Goal: Transaction & Acquisition: Purchase product/service

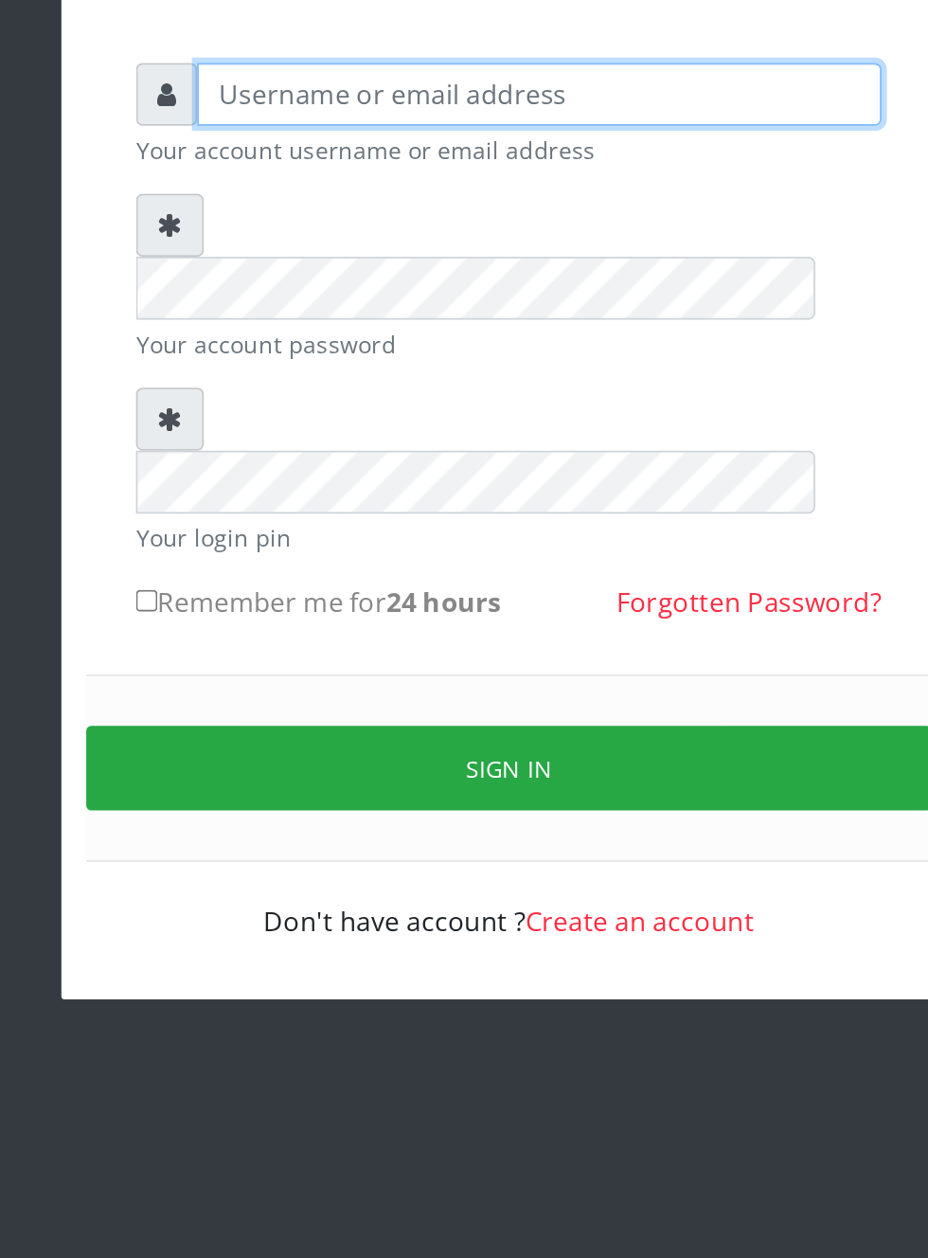
click at [343, 252] on input "text" at bounding box center [481, 240] width 391 height 36
click at [331, 253] on input "text" at bounding box center [481, 240] width 391 height 36
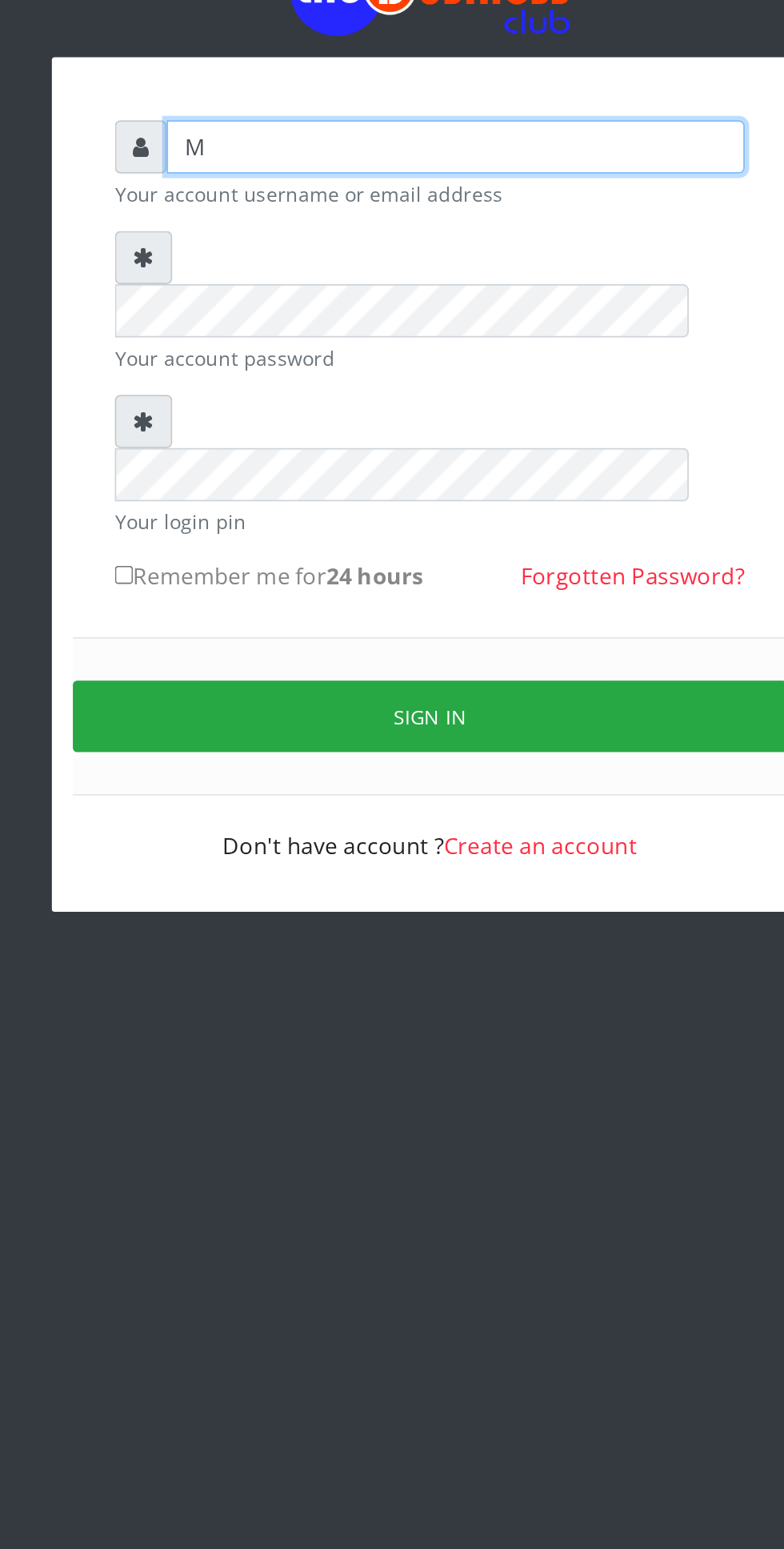
type input "Musluky"
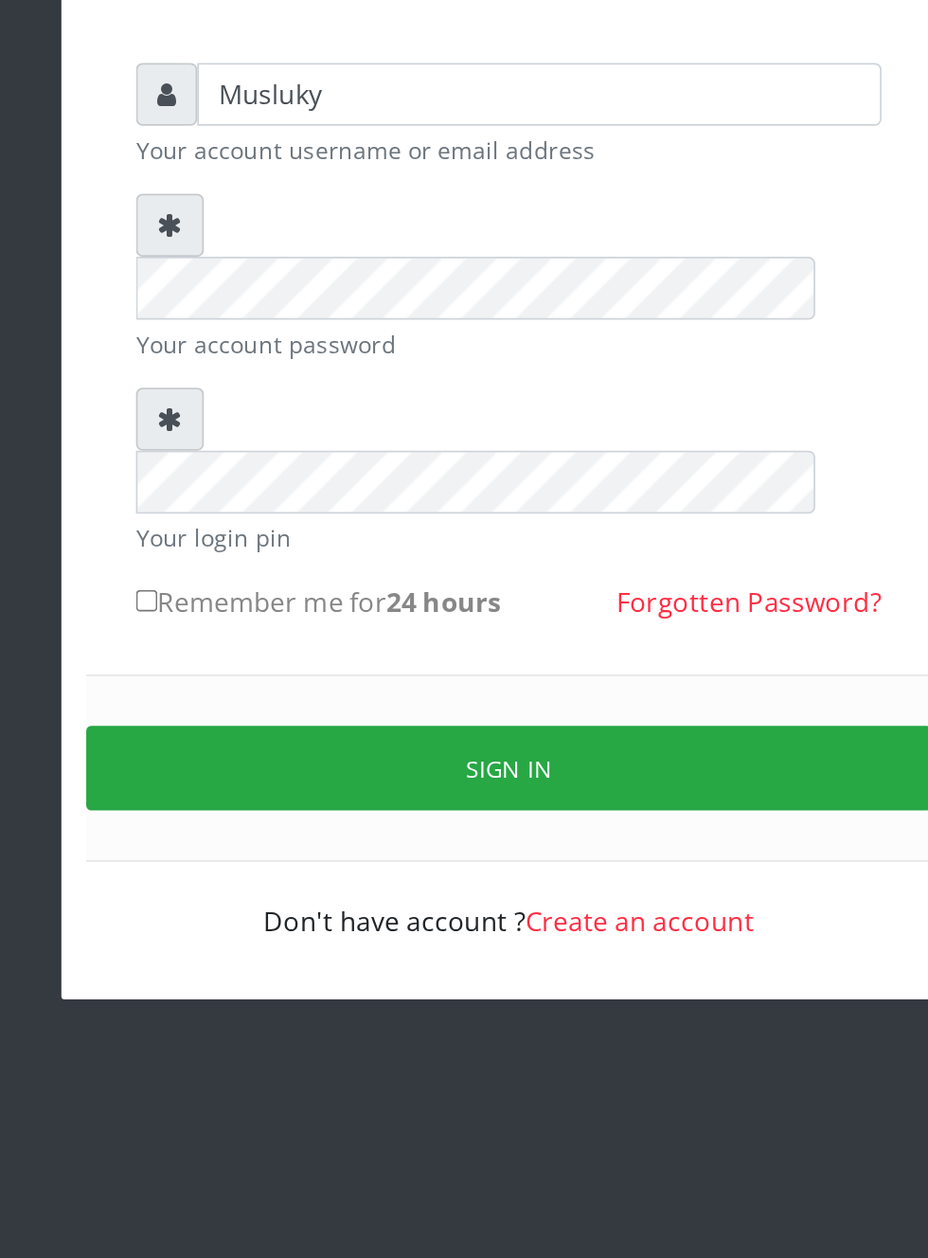
click at [376, 367] on form "Musluky Your account username or email address Your account password Your login…" at bounding box center [464, 473] width 426 height 502
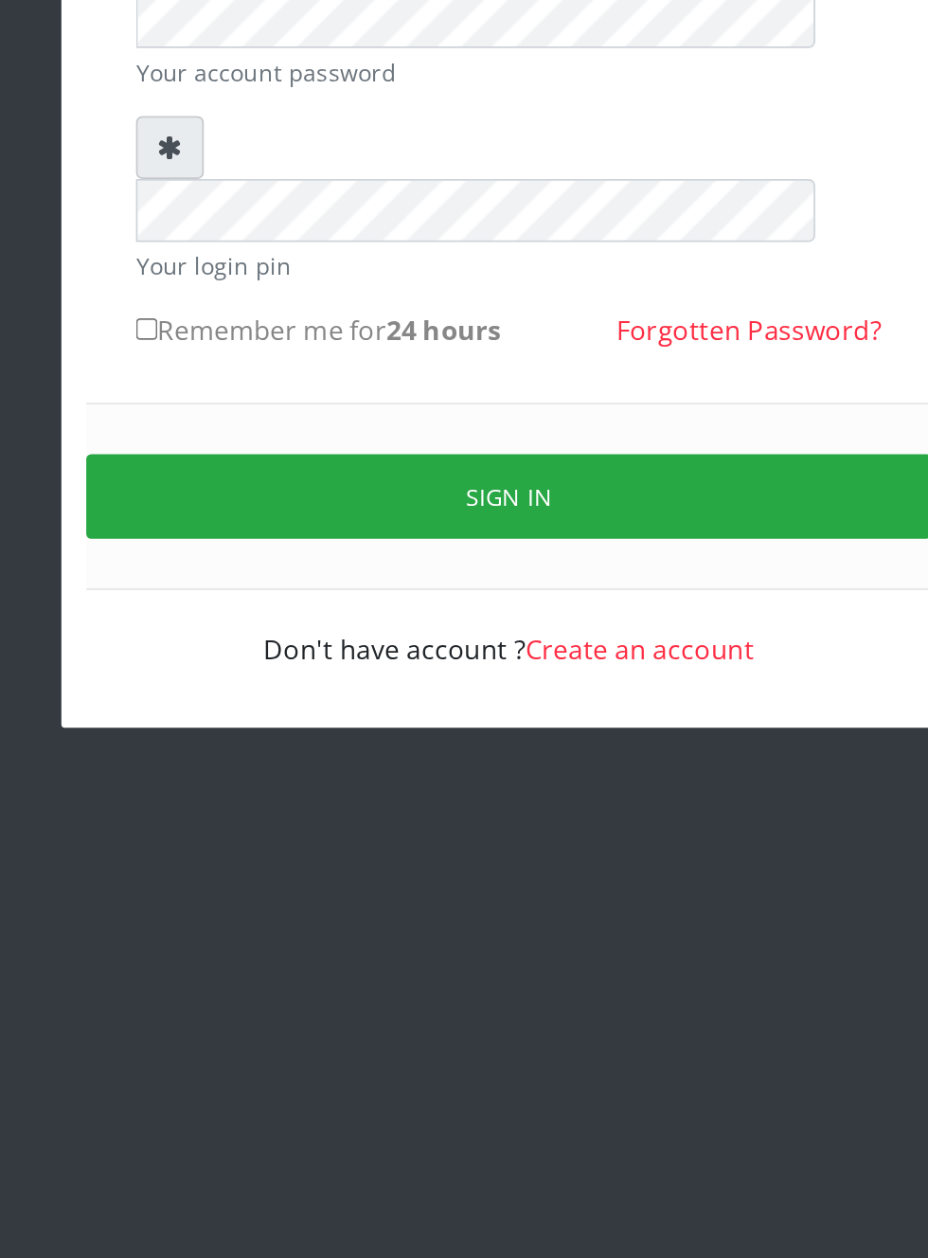
click at [481, 600] on button "Sign in" at bounding box center [464, 624] width 483 height 48
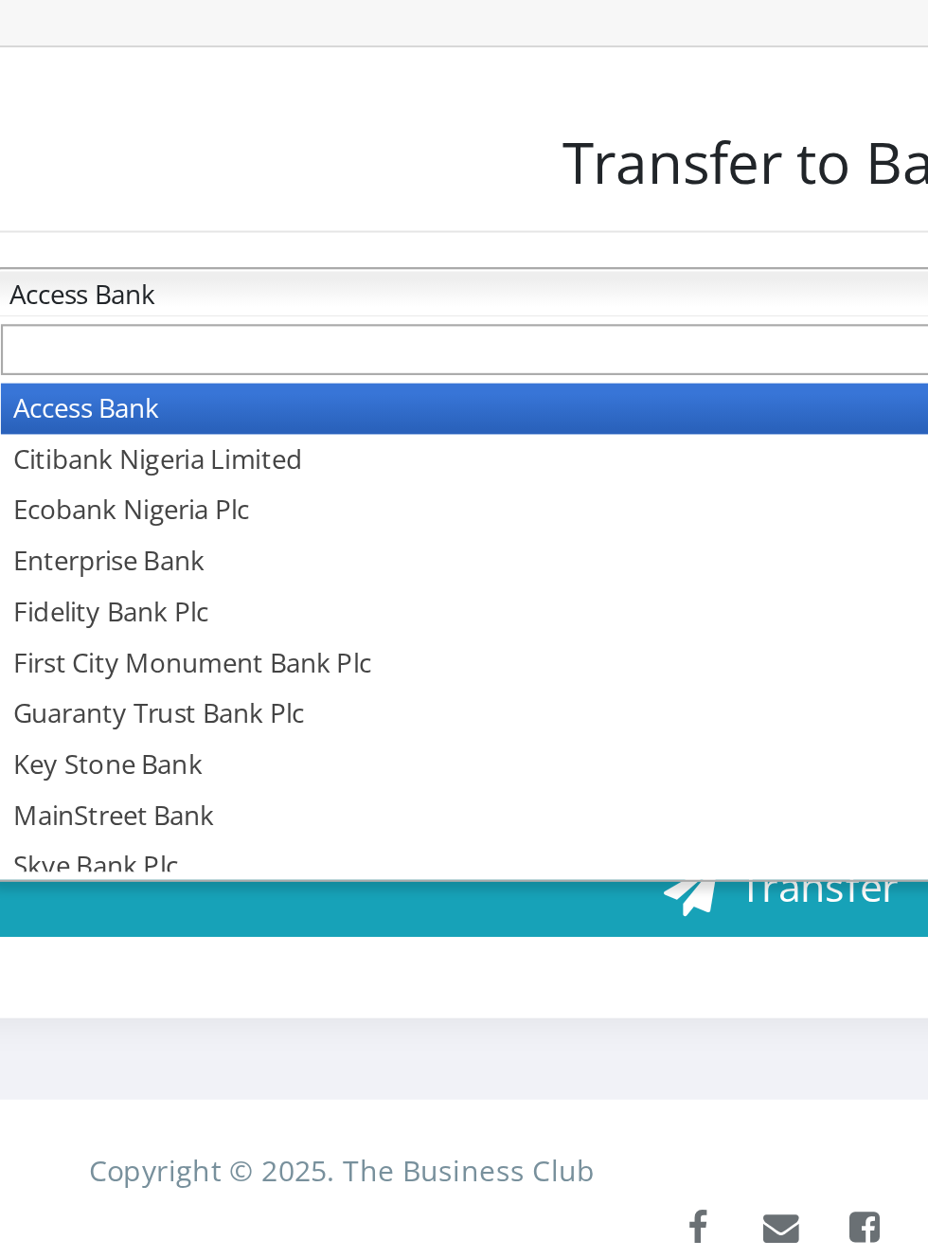
click at [436, 346] on h3 "Transfer to Bank" at bounding box center [503, 329] width 736 height 32
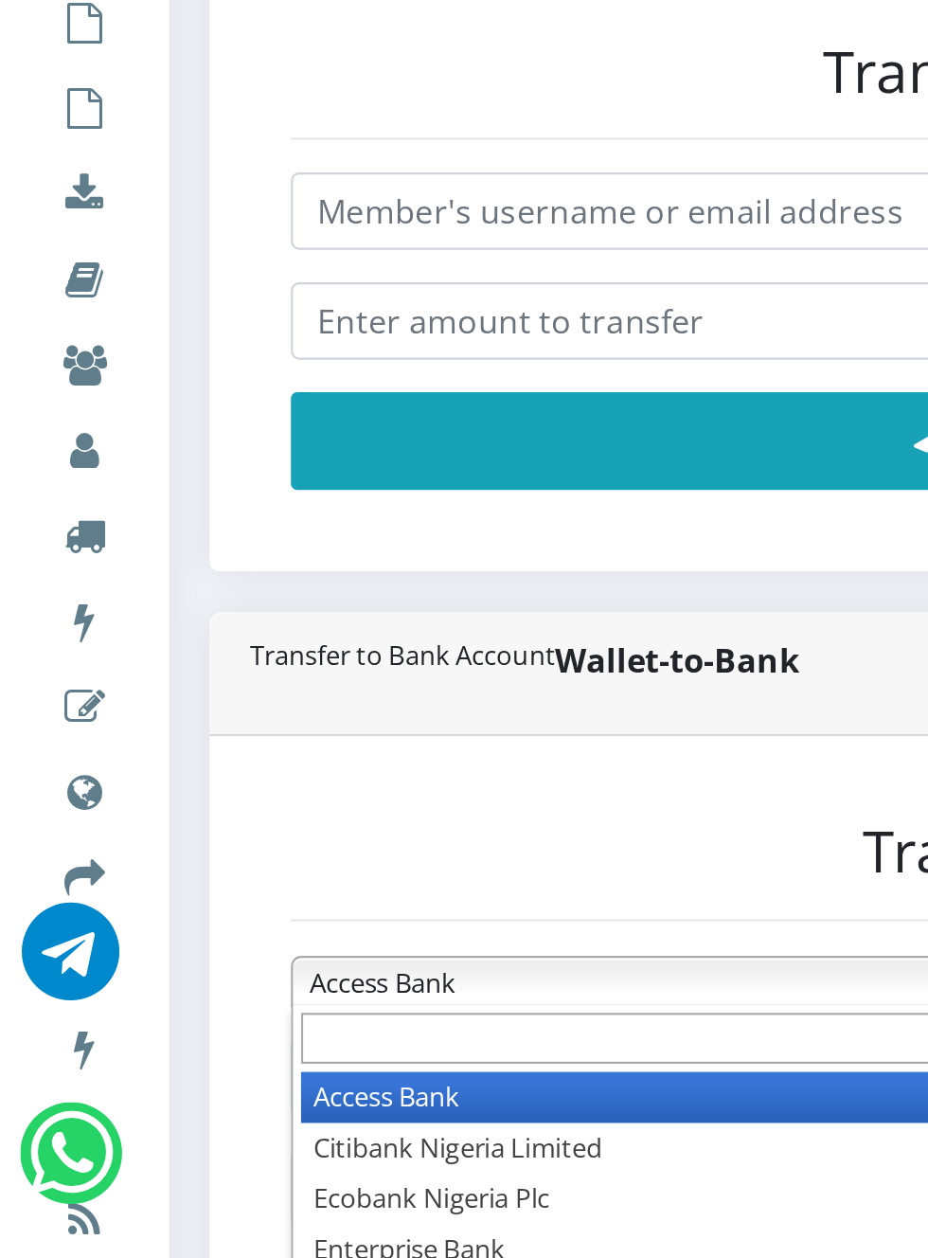
scroll to position [110, 0]
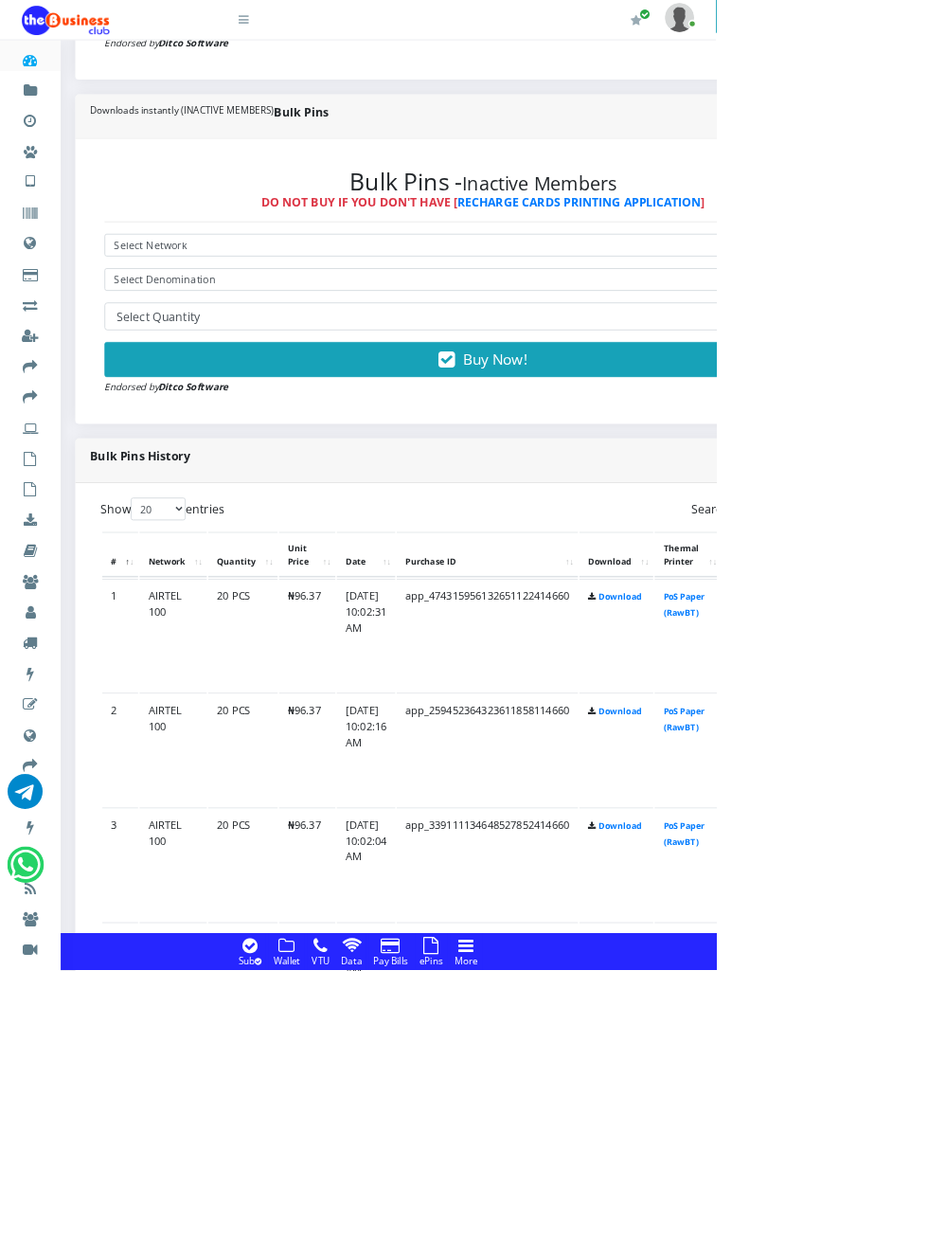
scroll to position [944, 0]
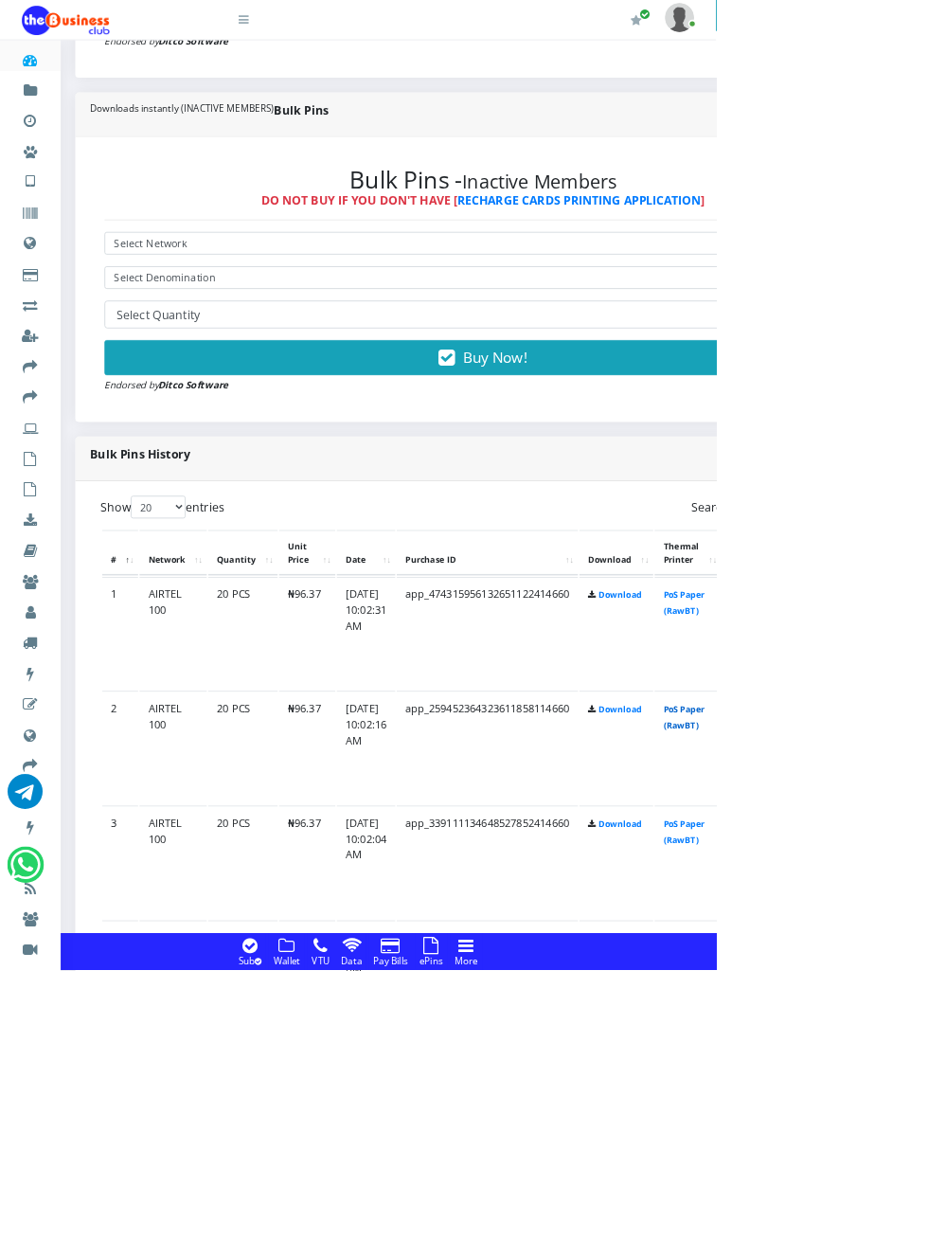
click at [913, 919] on link "PoS Paper (RawBT)" at bounding box center [886, 928] width 53 height 35
click at [913, 1065] on link "PoS Paper (RawBT)" at bounding box center [886, 1077] width 53 height 35
click at [902, 940] on link "PoS Paper (RawBT)" at bounding box center [886, 928] width 53 height 35
click at [913, 791] on link "PoS Paper (RawBT)" at bounding box center [886, 780] width 53 height 35
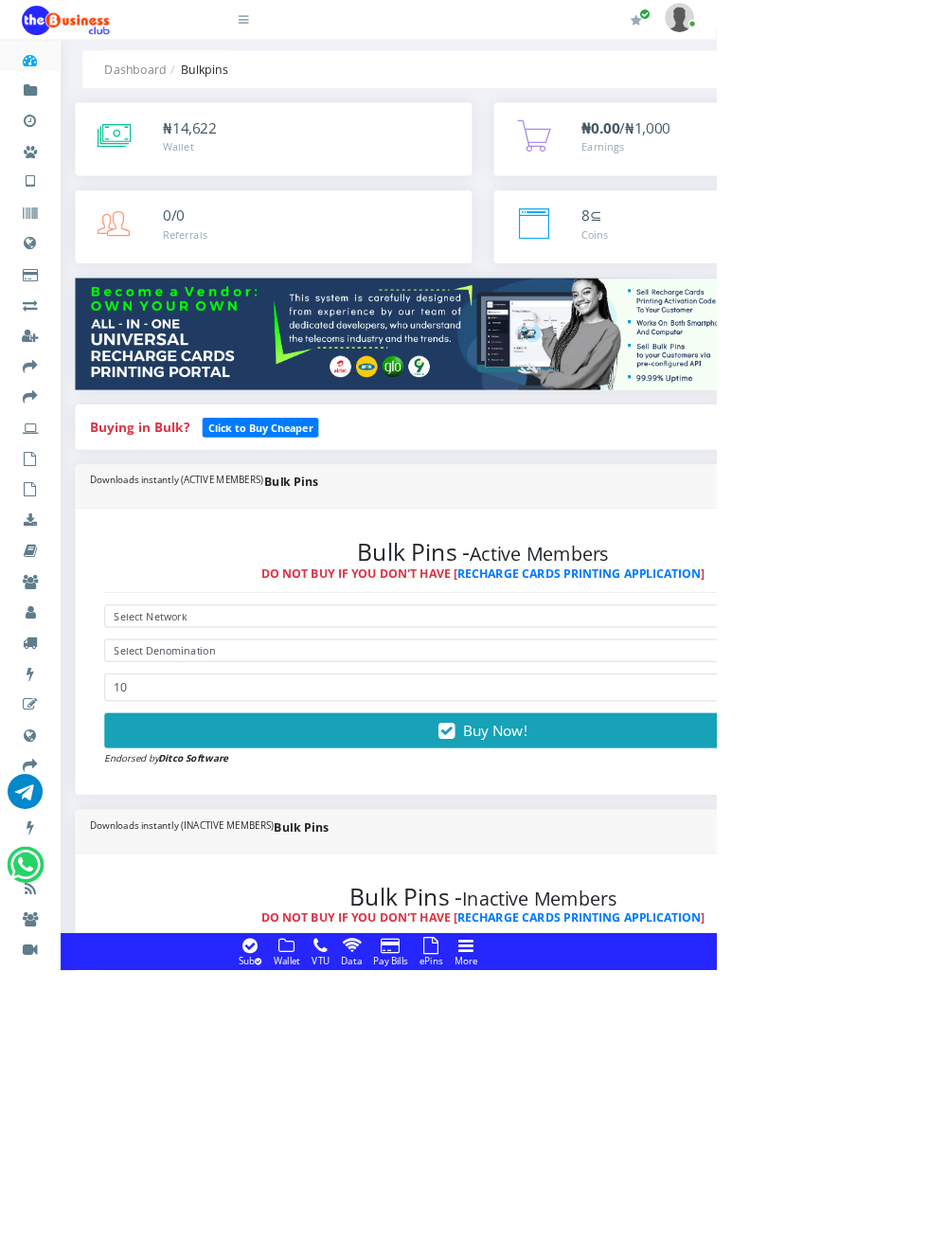
scroll to position [0, 0]
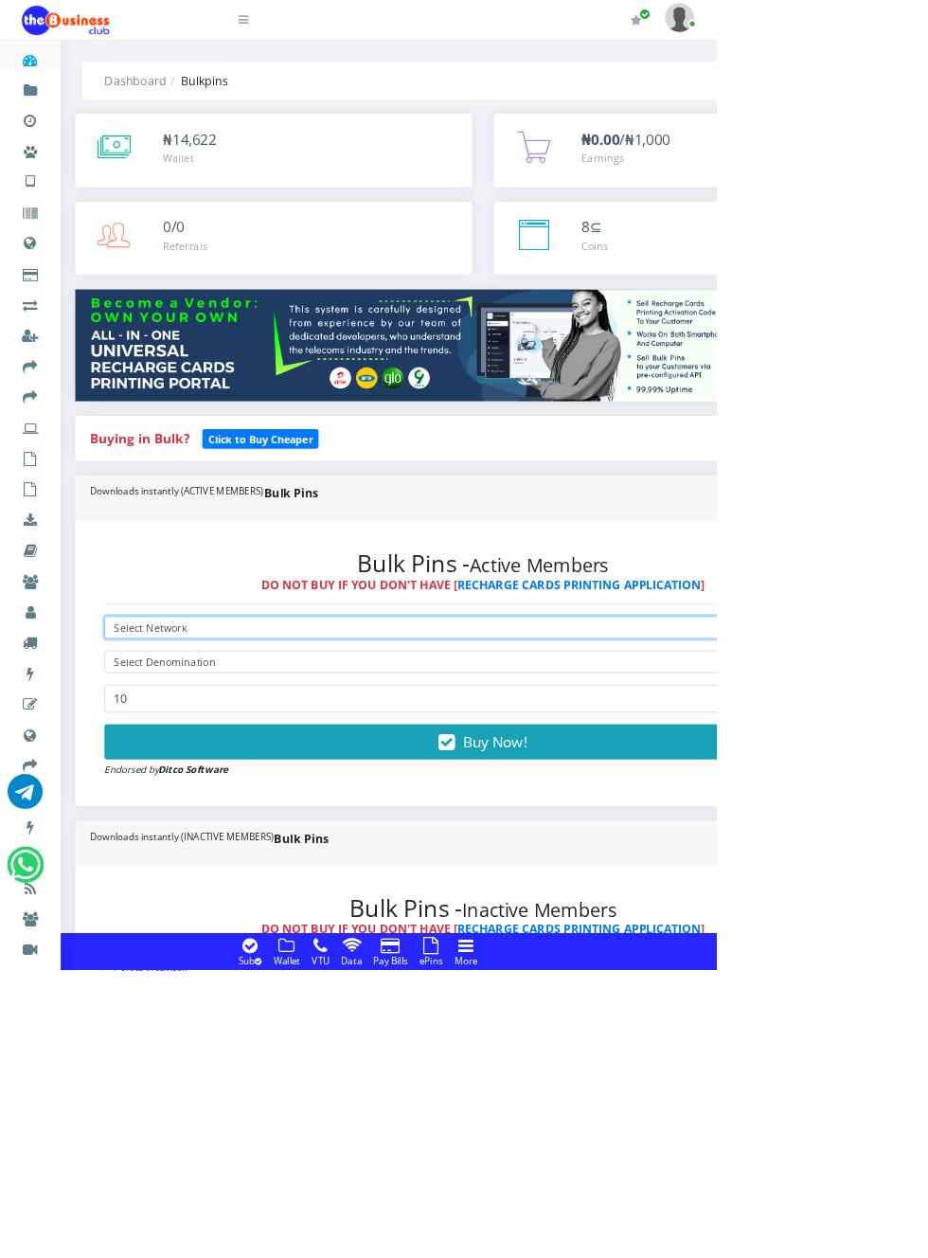
click at [270, 818] on select "Select Network MTN Globacom 9Mobile Airtel" at bounding box center [625, 812] width 981 height 29
select select "MTN"
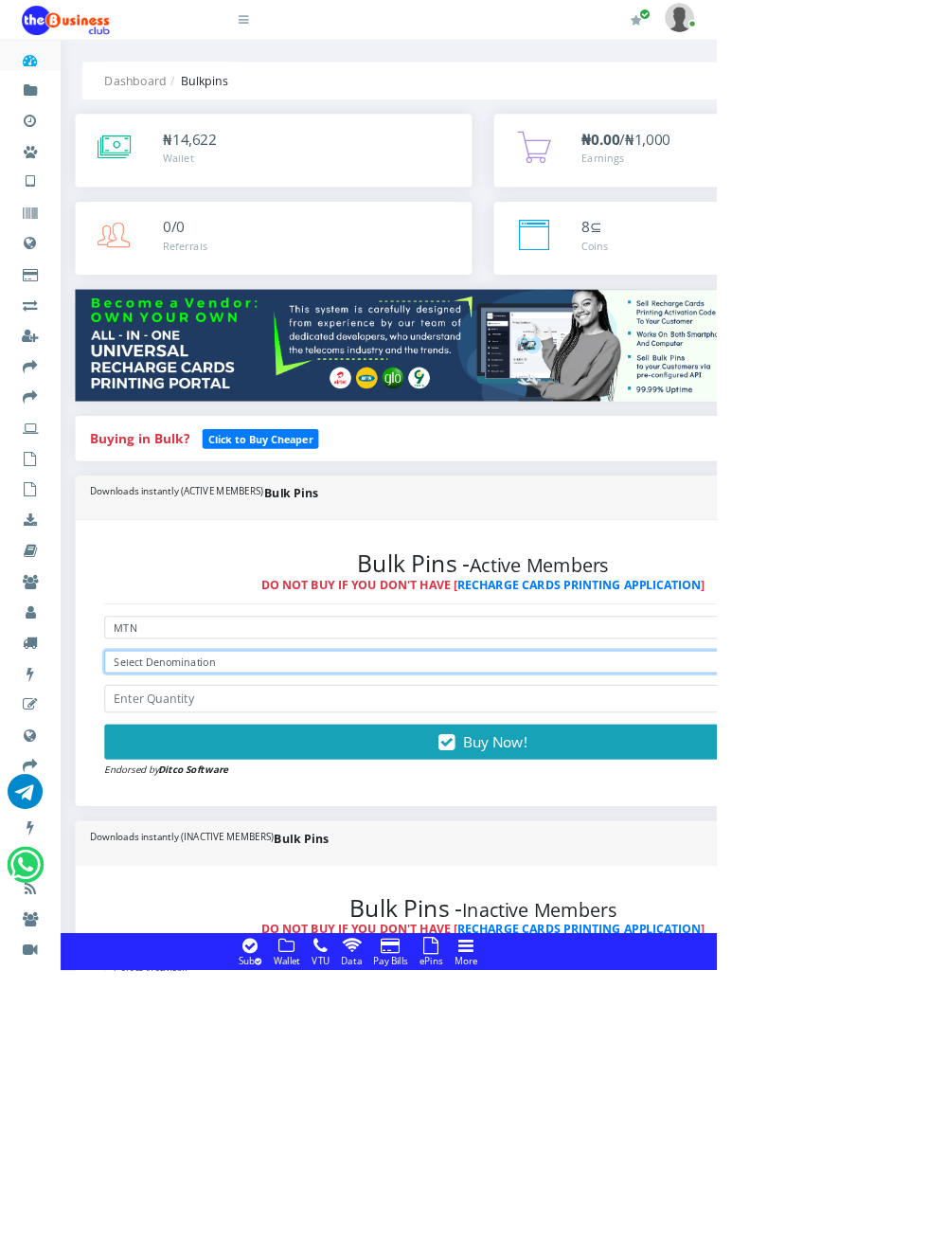
click at [347, 850] on select "Select Denomination MTN NGN100 - ₦96.98 MTN NGN200 - ₦193.96 MTN NGN400 - ₦387.…" at bounding box center [625, 857] width 981 height 29
click at [393, 860] on select "Select Denomination MTN NGN100 - ₦96.98 MTN NGN200 - ₦193.96 MTN NGN400 - ₦387.…" at bounding box center [625, 857] width 981 height 29
select select "484.9-500"
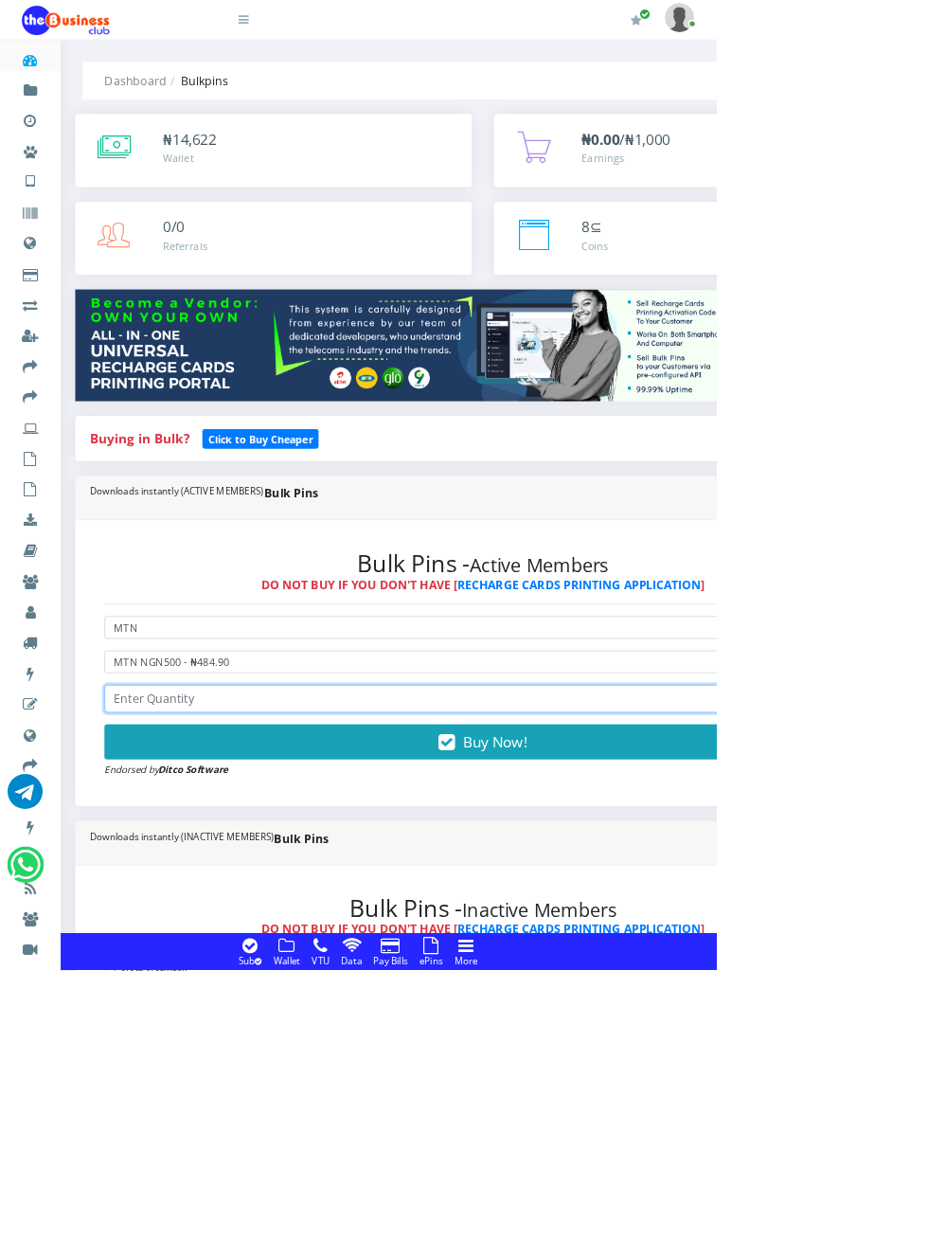
click at [400, 909] on input "number" at bounding box center [625, 905] width 981 height 36
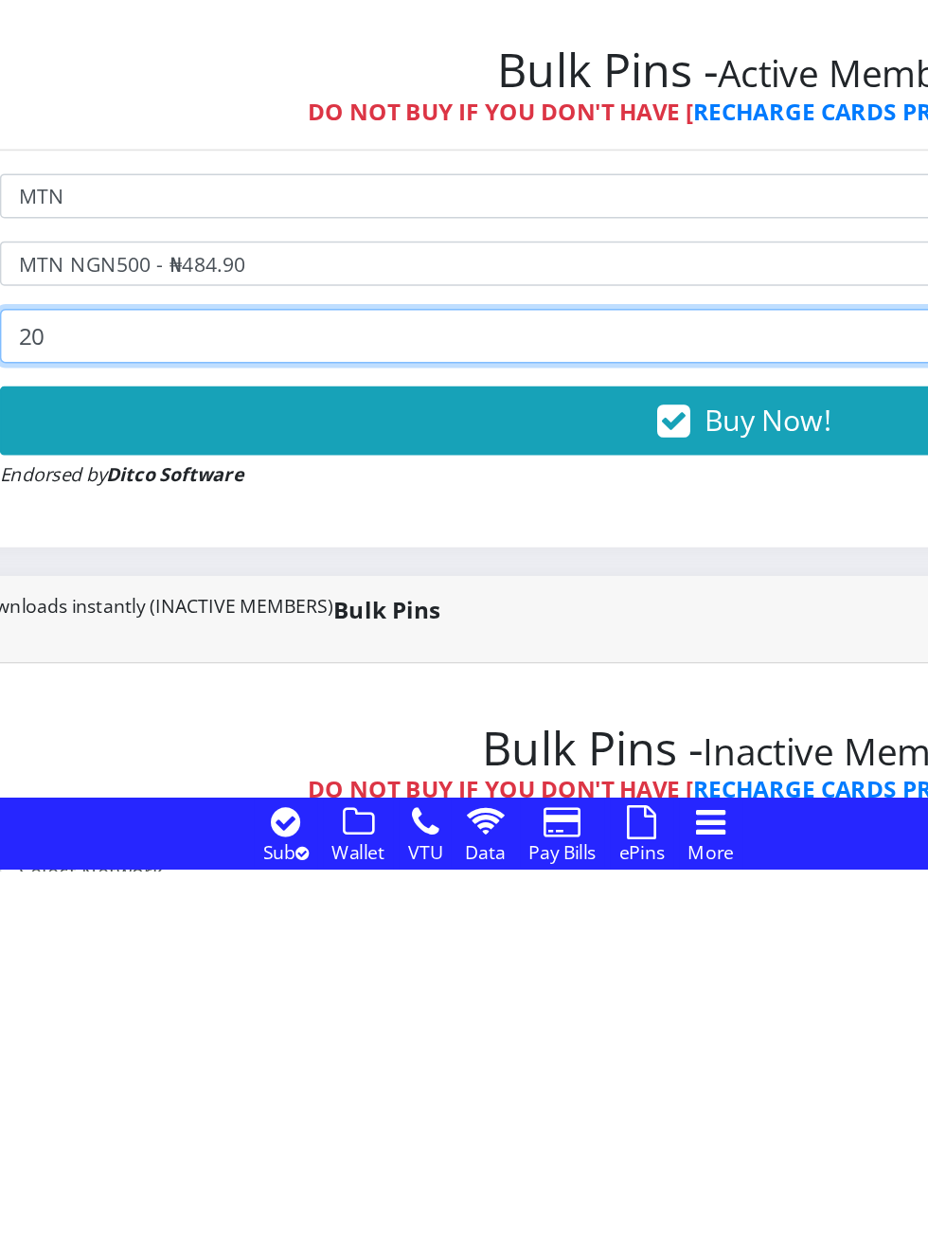
type input "20"
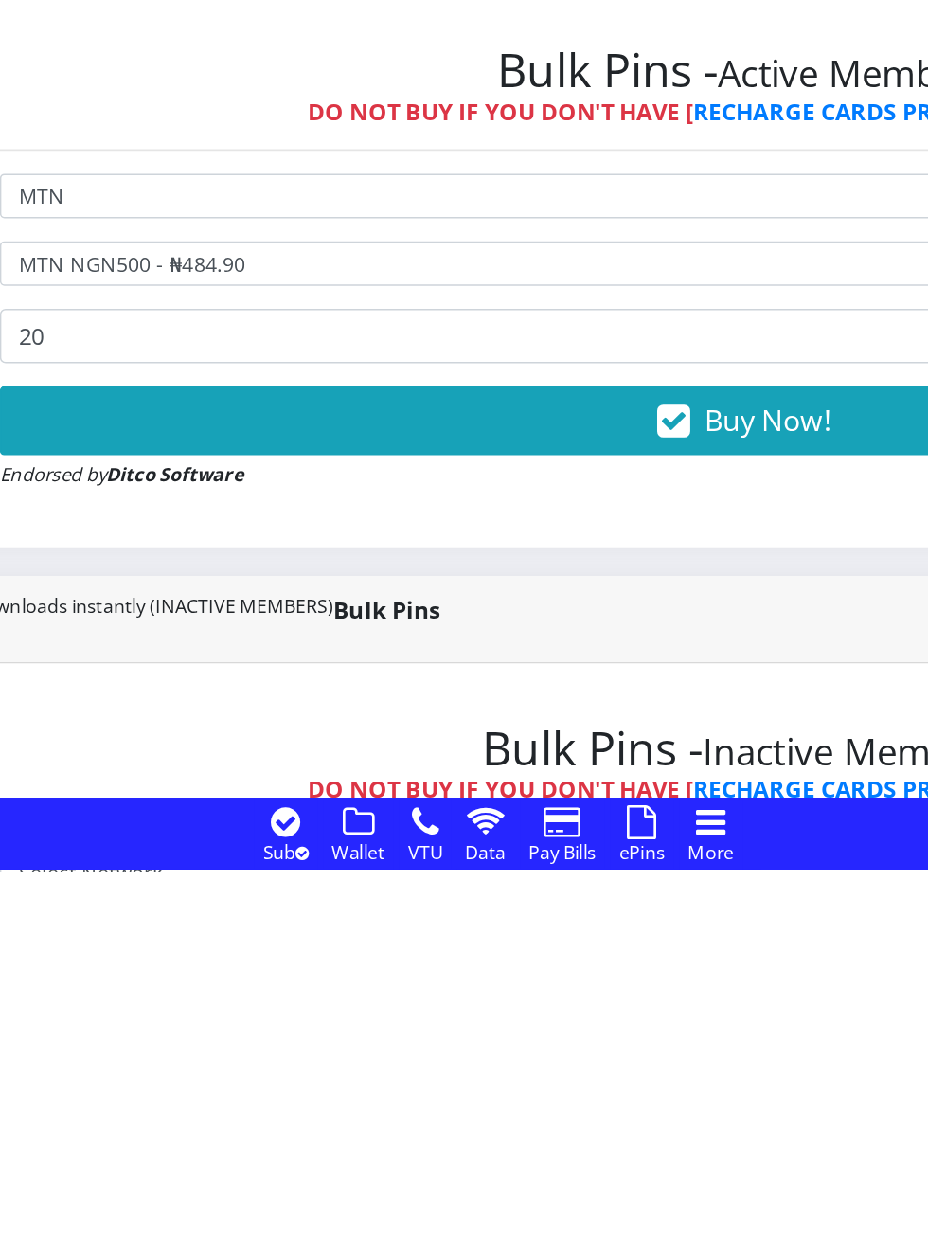
click at [584, 964] on icon "button" at bounding box center [580, 962] width 22 height 19
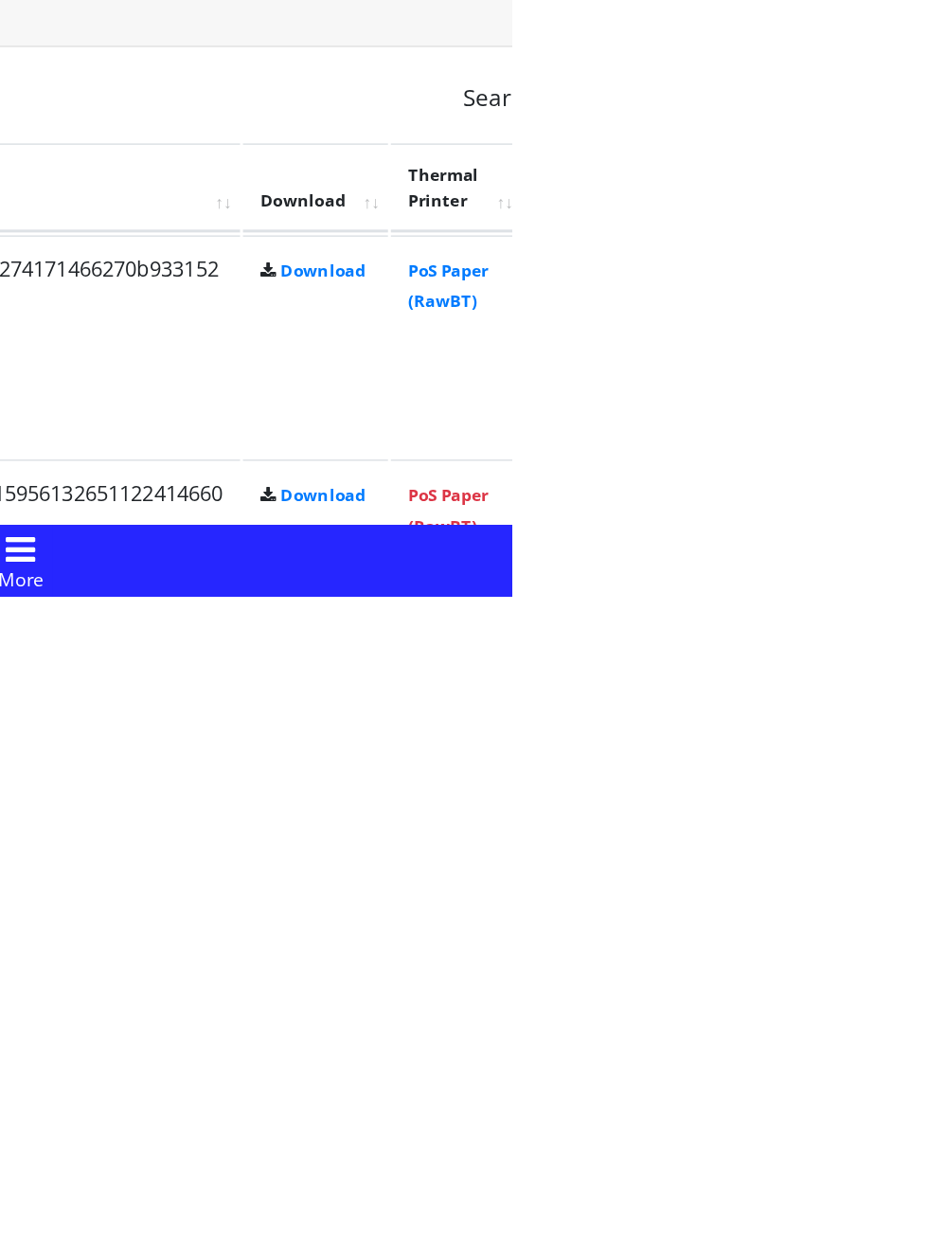
scroll to position [671, 0]
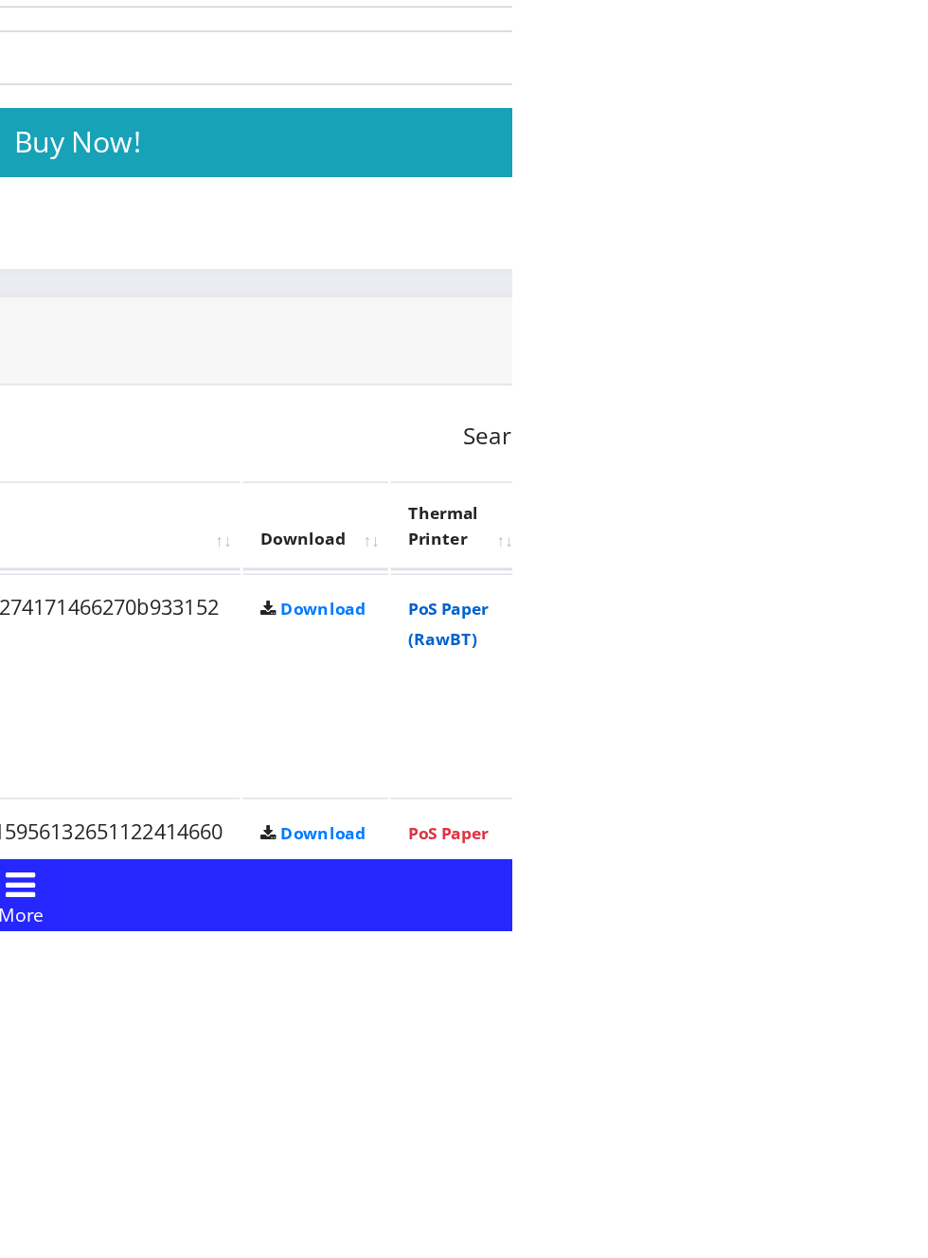
click at [913, 1050] on link "PoS Paper (RawBT)" at bounding box center [886, 1054] width 53 height 35
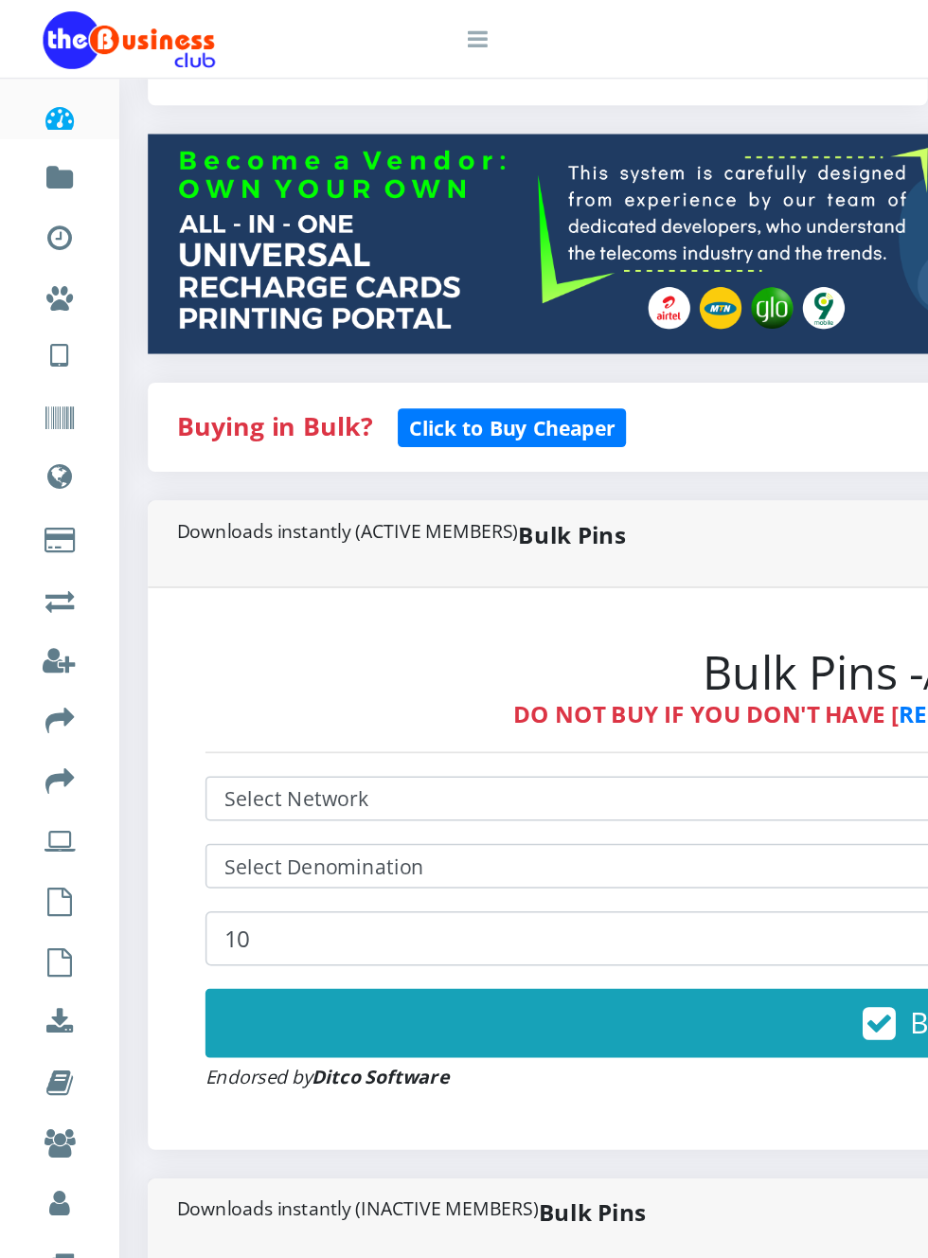
scroll to position [277, 0]
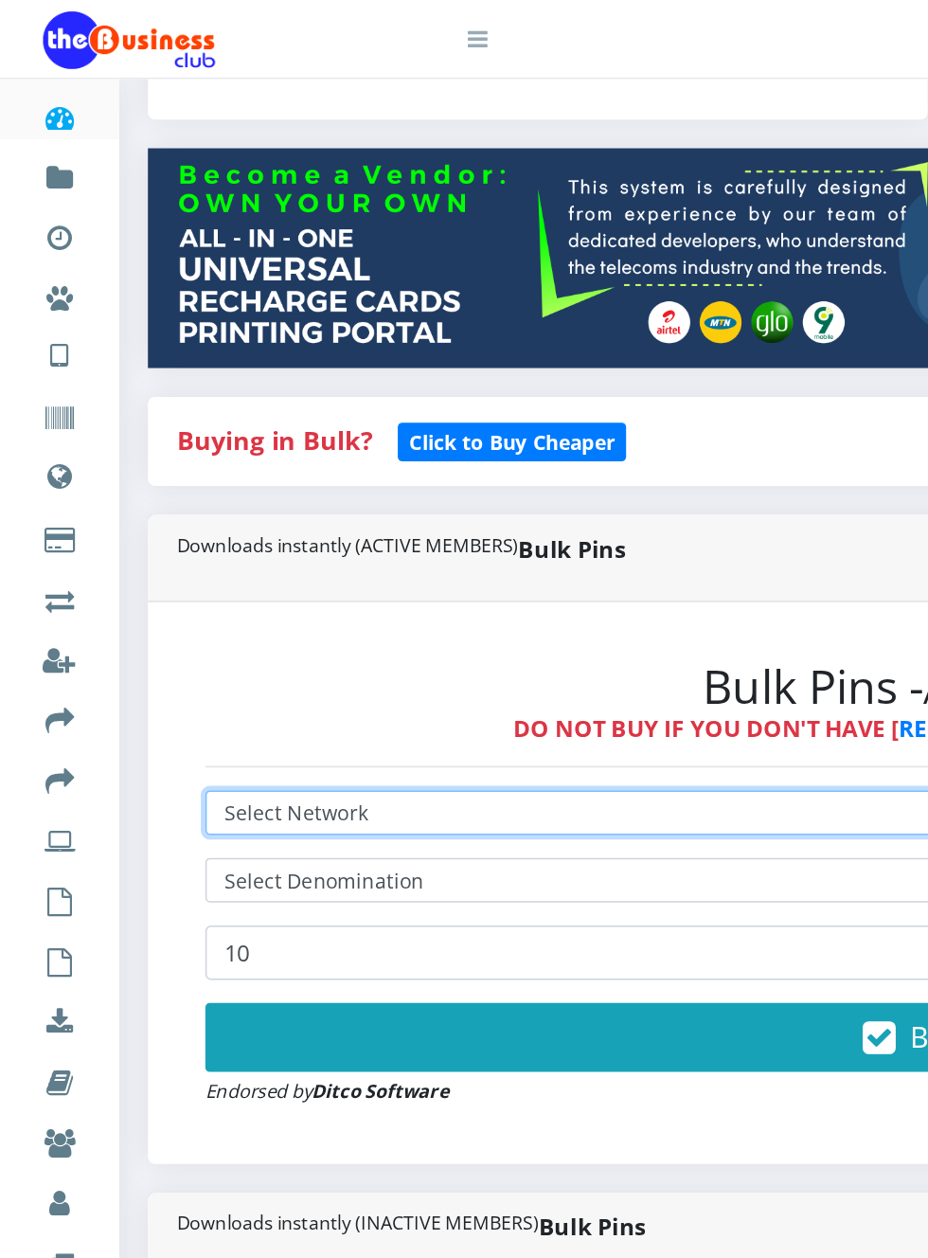
click at [250, 537] on select "Select Network MTN Globacom 9Mobile Airtel" at bounding box center [625, 535] width 981 height 29
select select "MTN"
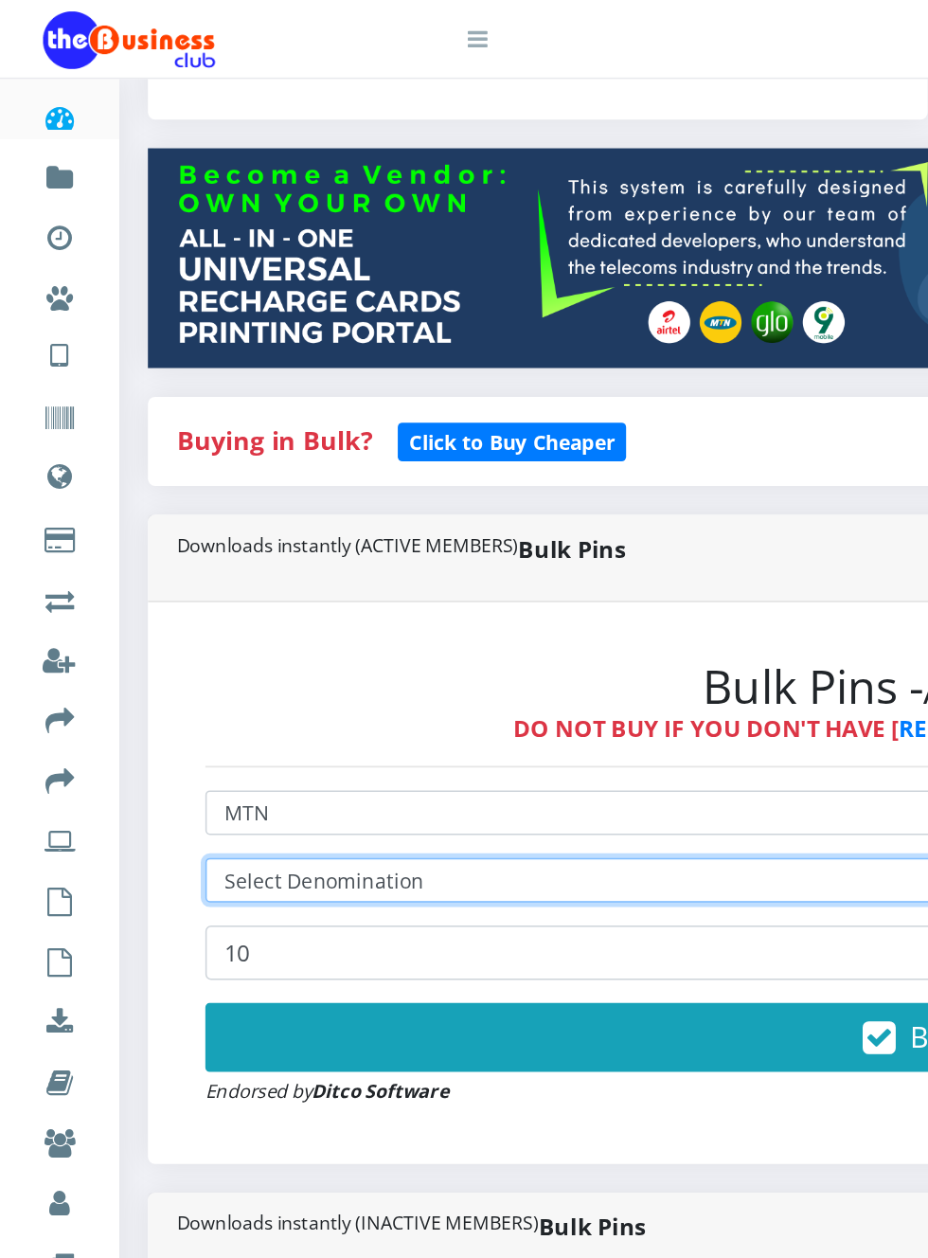
click at [250, 583] on select "Select Denomination" at bounding box center [625, 579] width 981 height 29
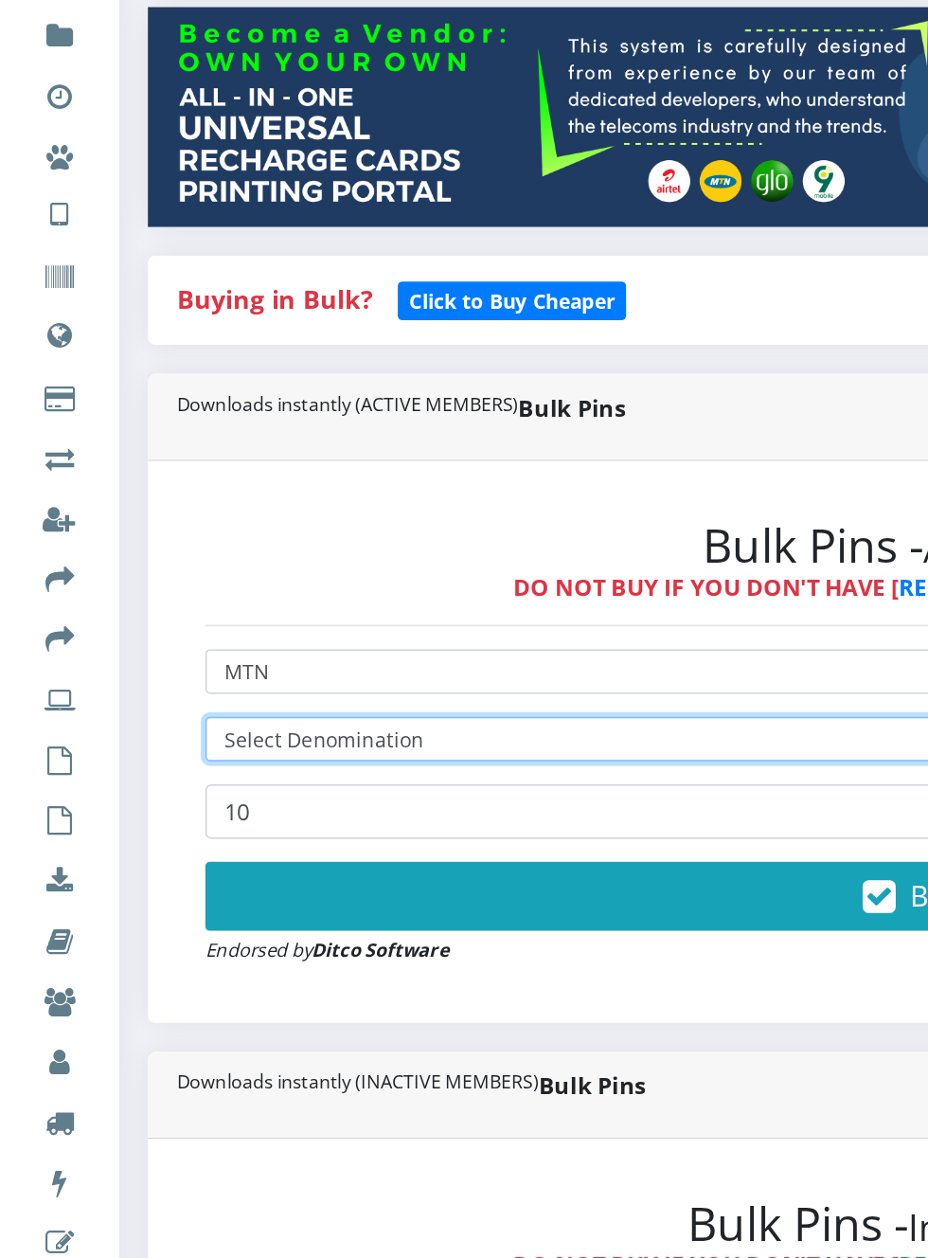
click at [300, 576] on select "Select Denomination" at bounding box center [625, 579] width 981 height 29
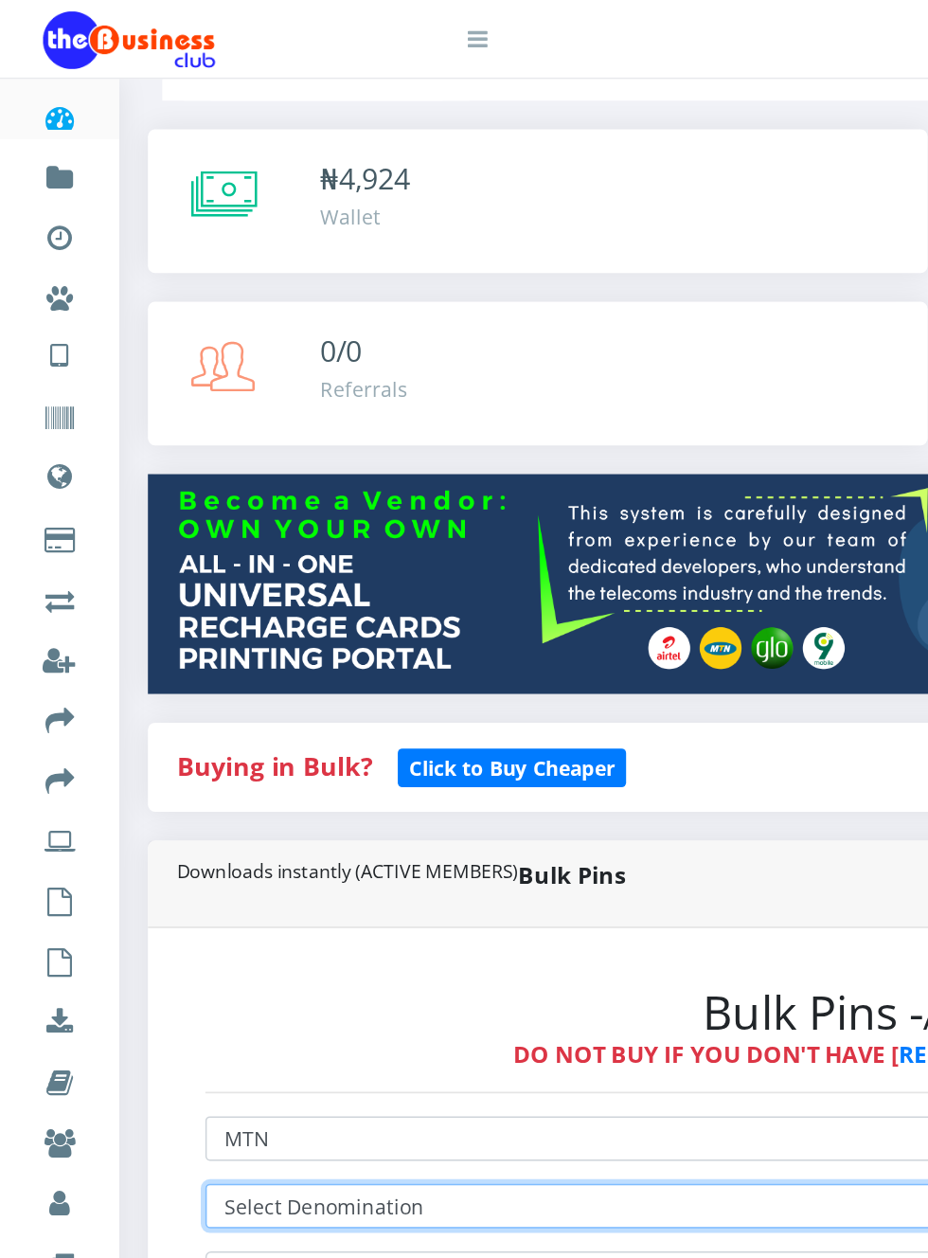
scroll to position [0, 0]
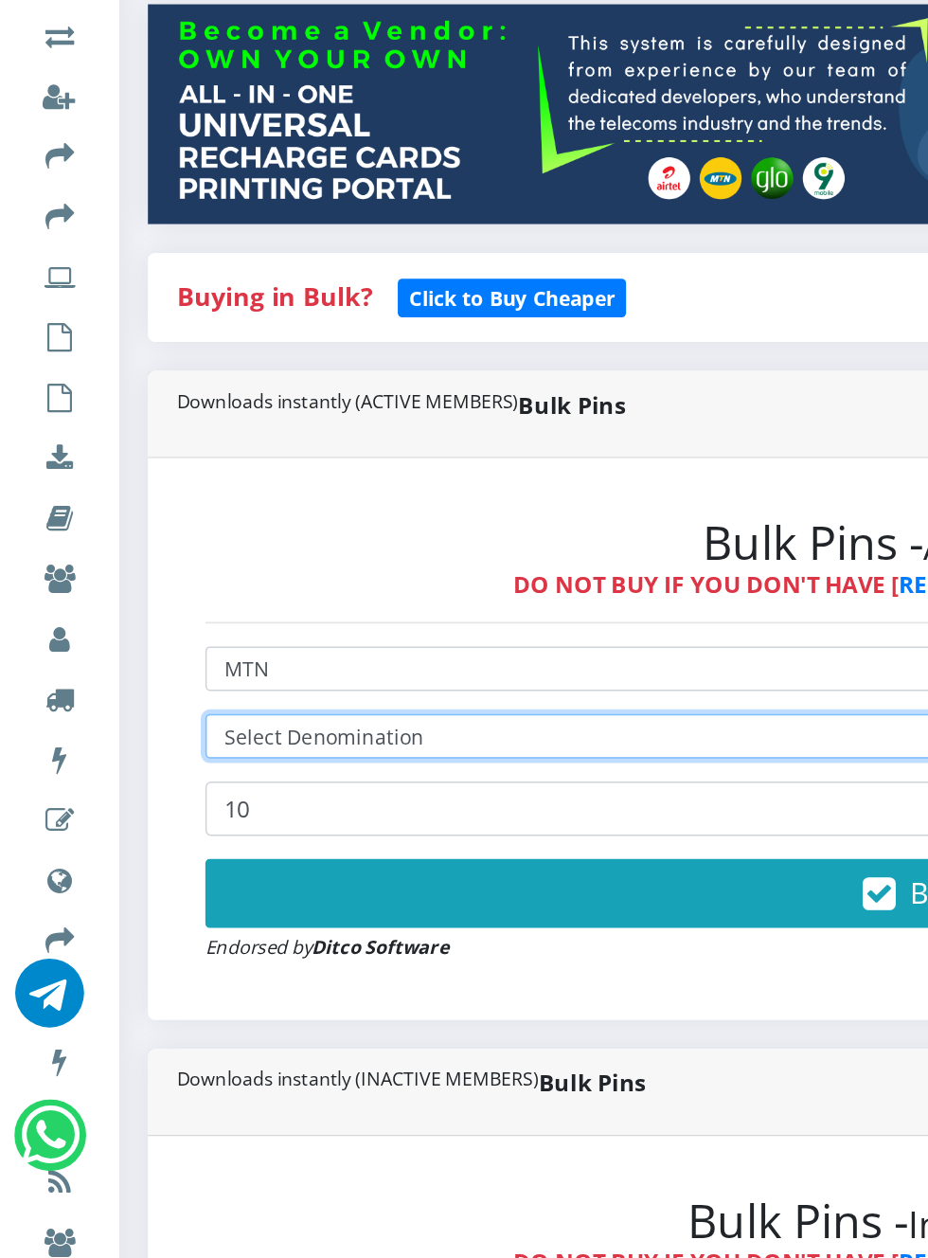
click at [339, 861] on select "Select Denomination" at bounding box center [625, 857] width 981 height 29
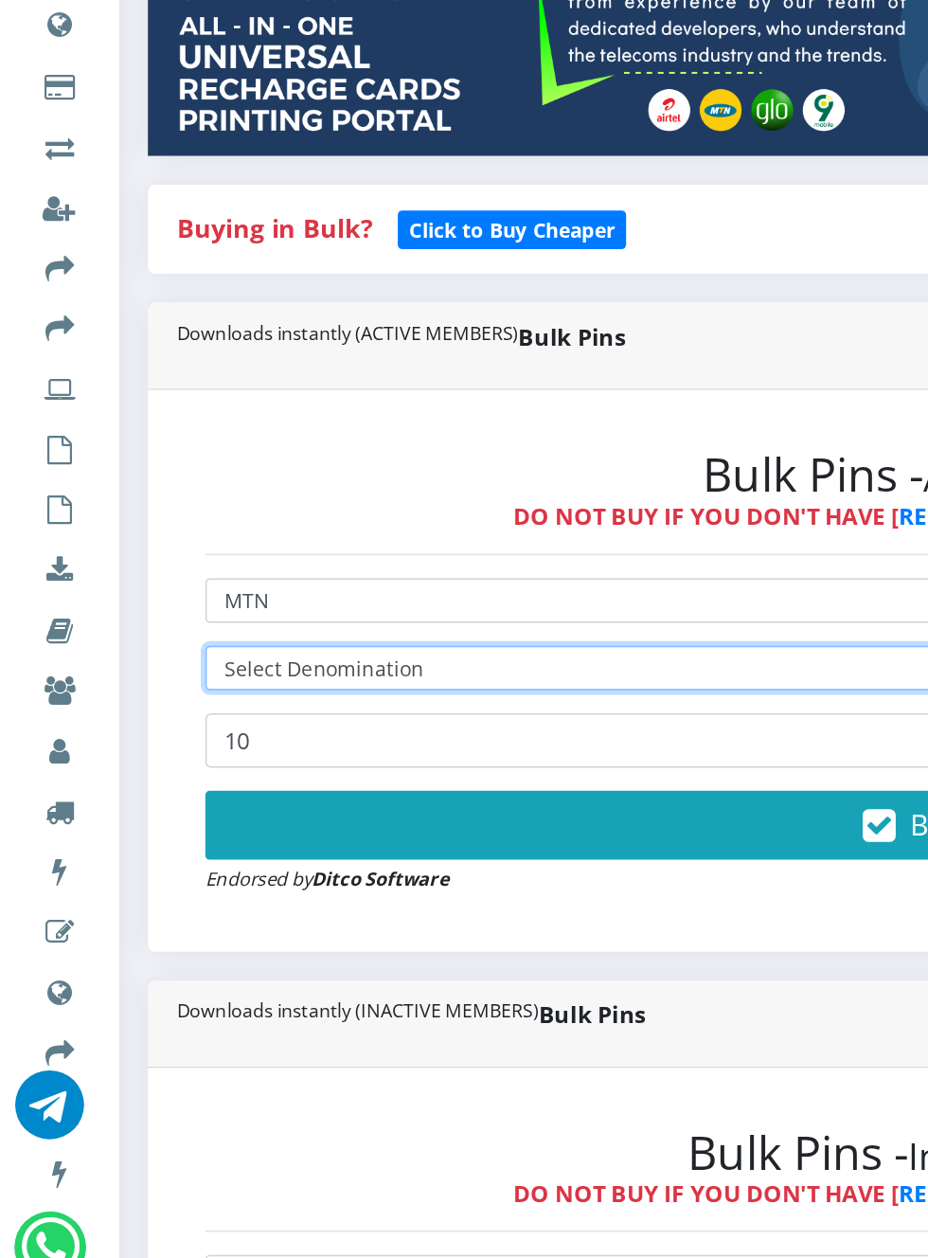
scroll to position [119, 0]
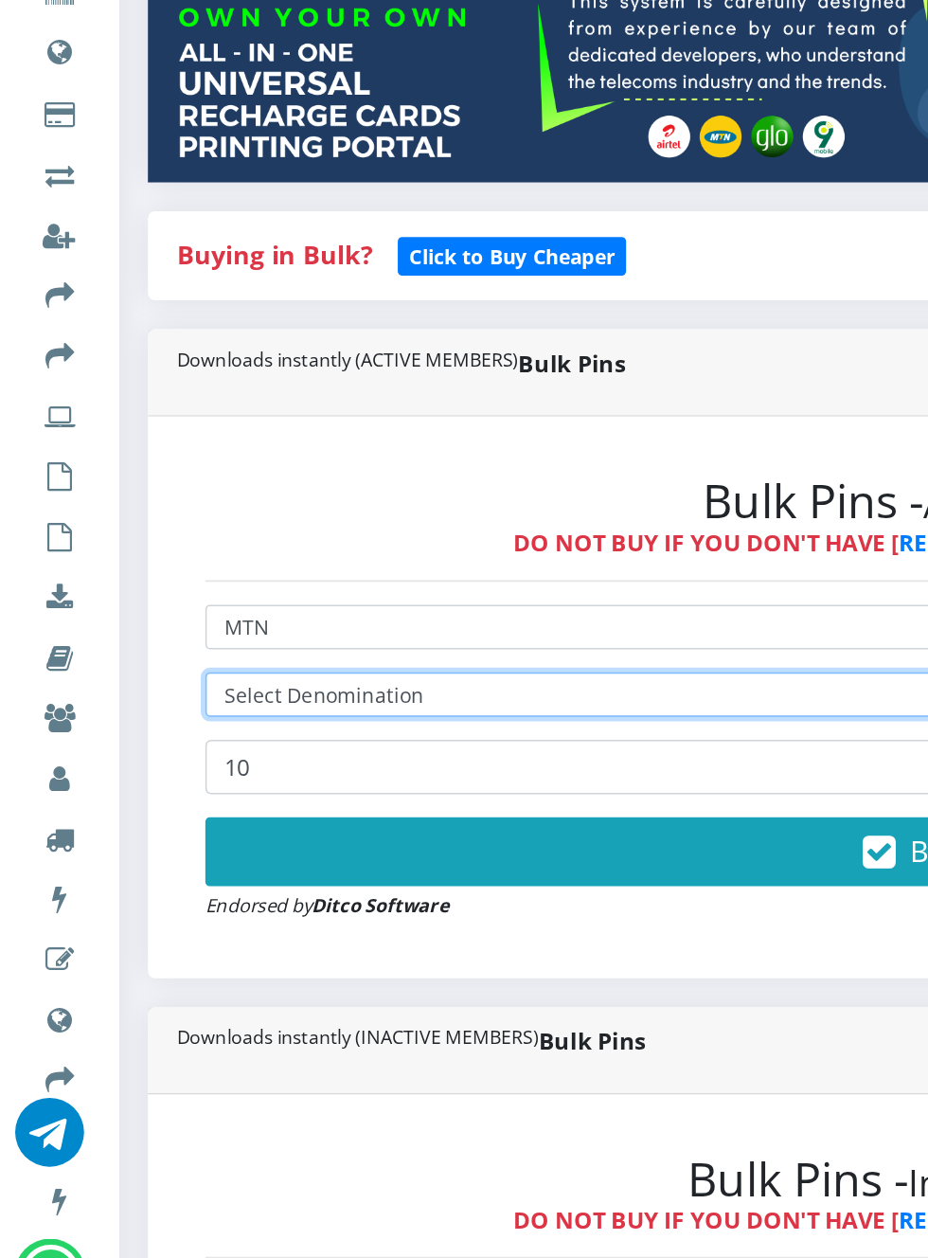
click at [303, 731] on select "Select Denomination" at bounding box center [625, 738] width 981 height 29
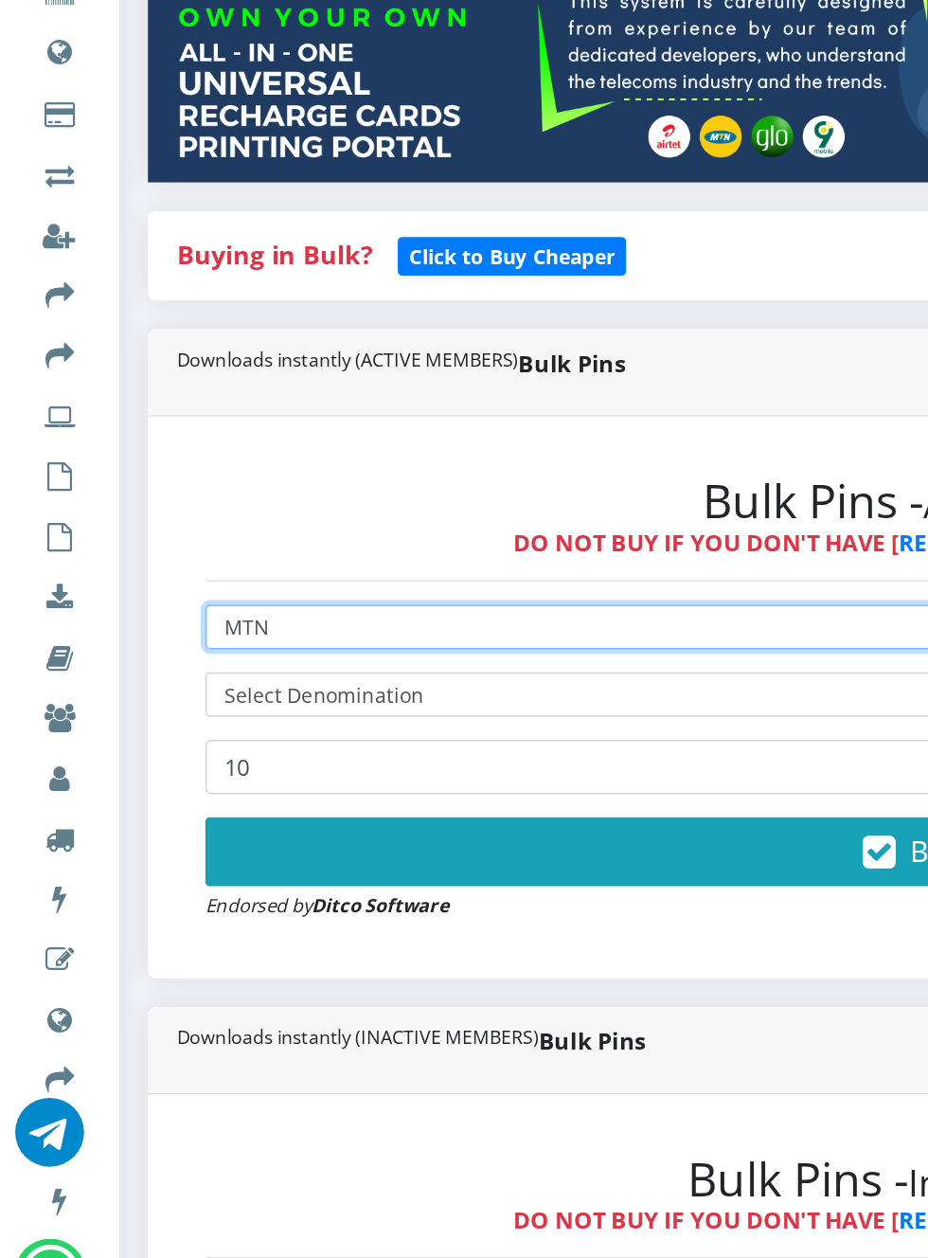
click at [292, 695] on select "Select Network MTN Globacom 9Mobile Airtel" at bounding box center [625, 693] width 981 height 29
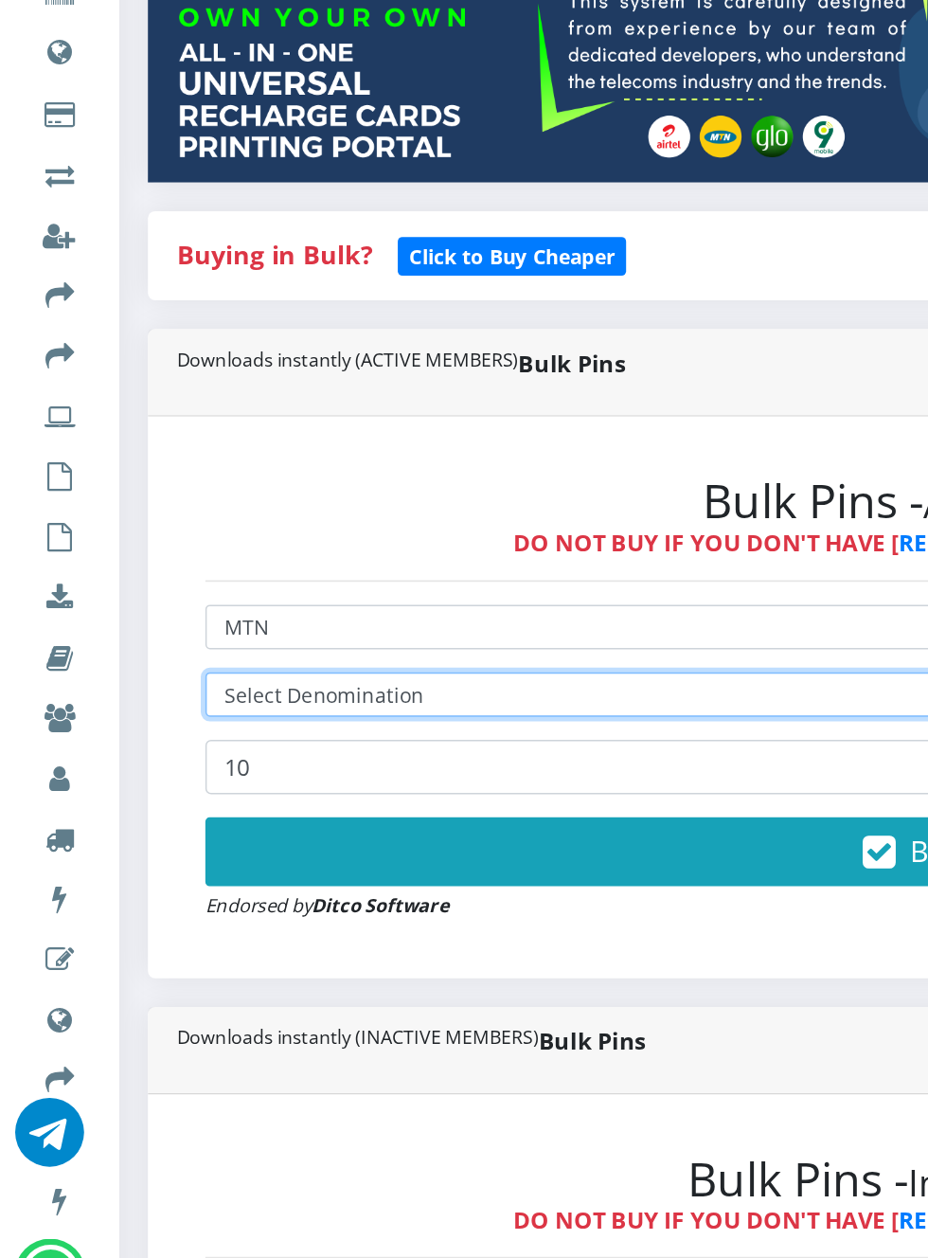
click at [318, 737] on select "Select Denomination" at bounding box center [625, 738] width 981 height 29
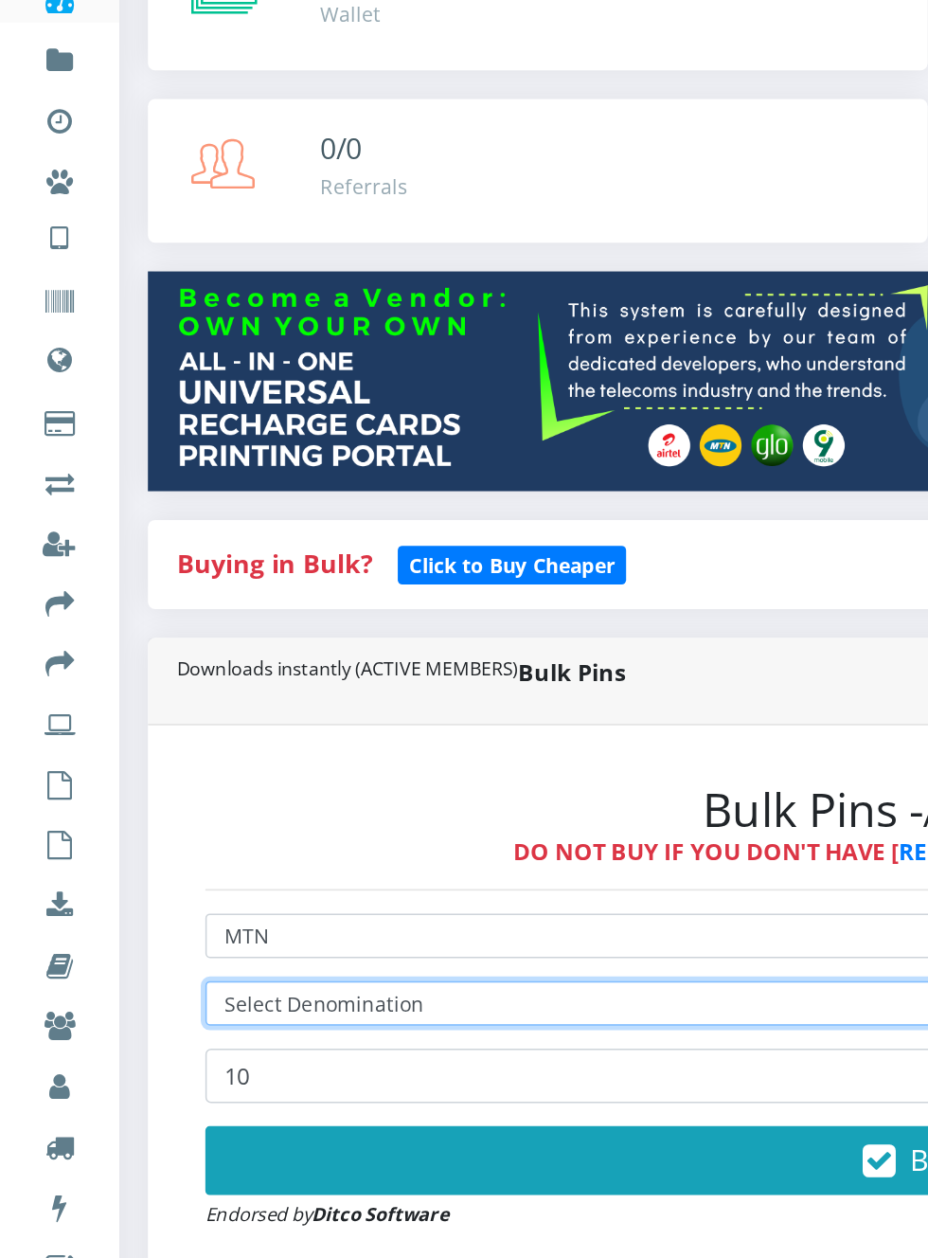
scroll to position [0, 0]
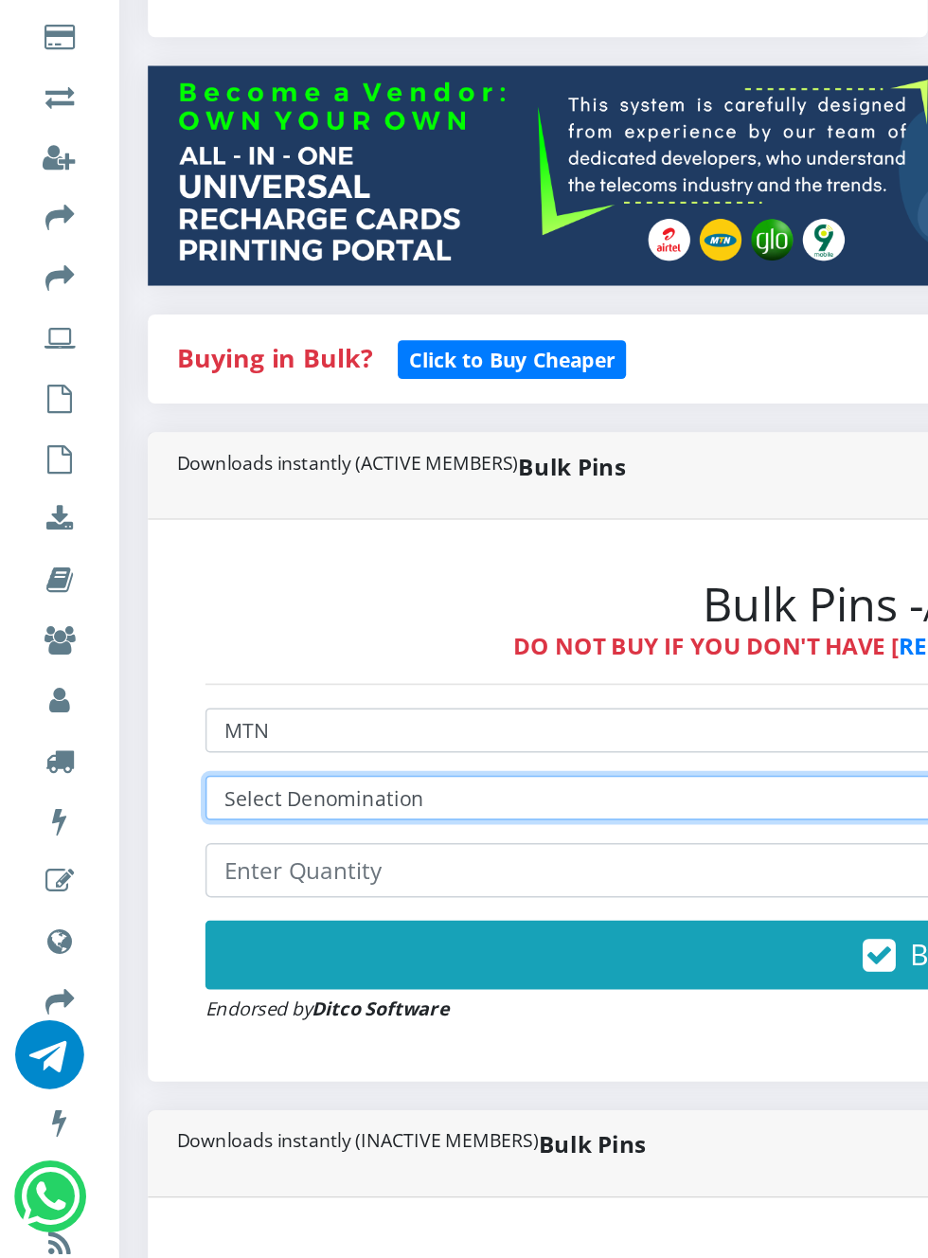
click at [297, 860] on select "Select Denomination MTN NGN100 - ₦96.98 MTN NGN200 - ₦193.96 MTN NGN400 - ₦387.…" at bounding box center [625, 857] width 981 height 29
select select "193.96-200"
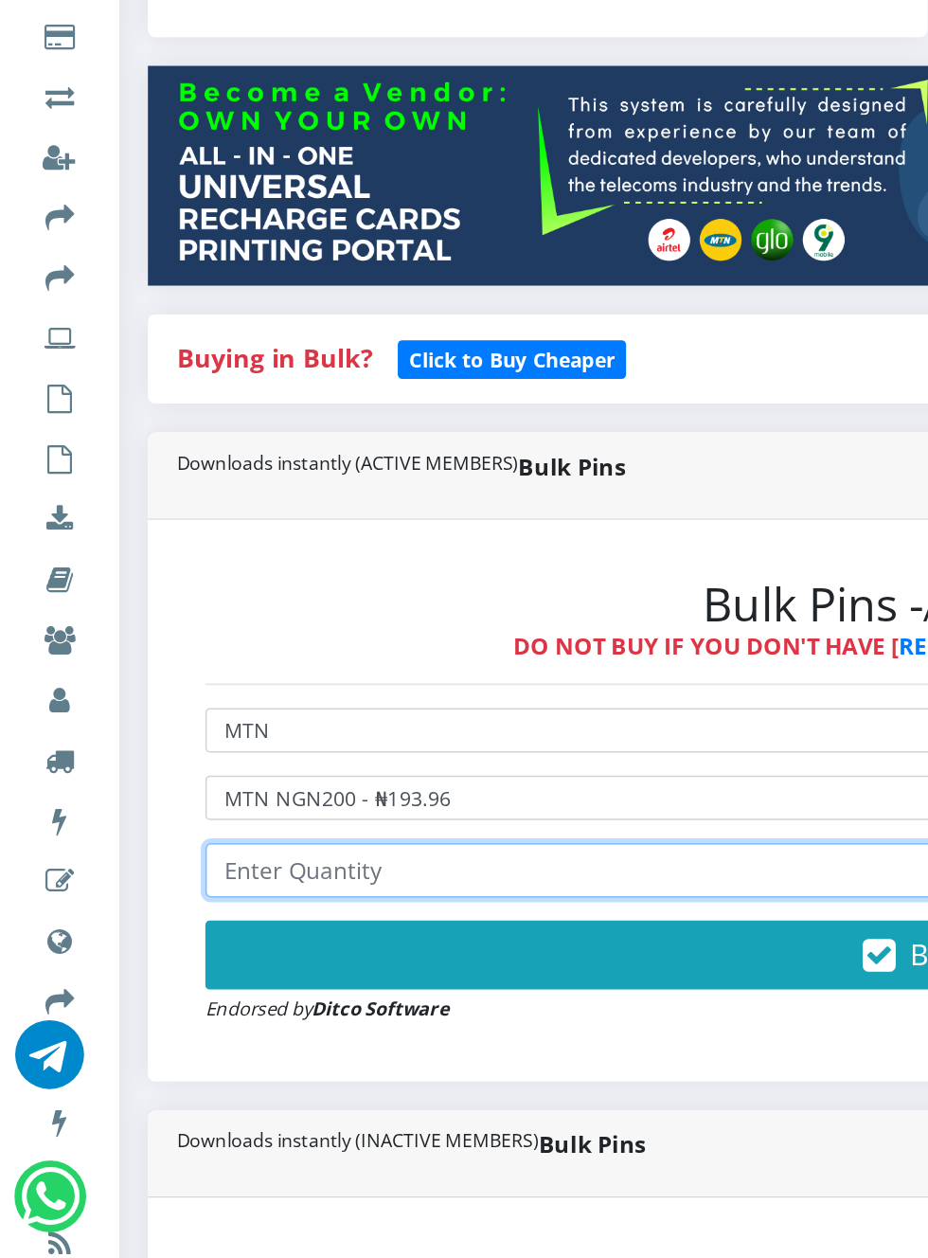
click at [276, 904] on input "number" at bounding box center [625, 905] width 981 height 36
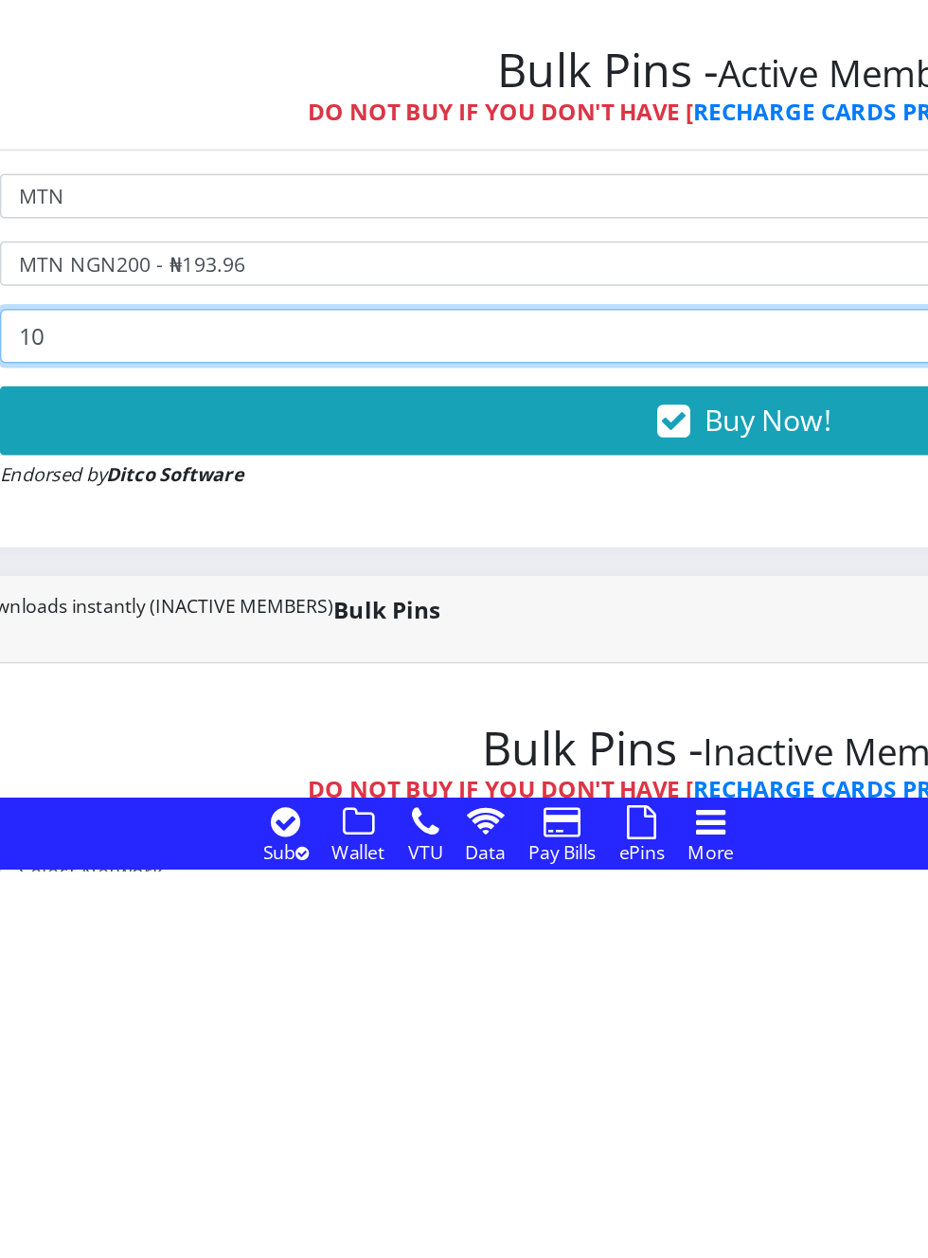
type input "10"
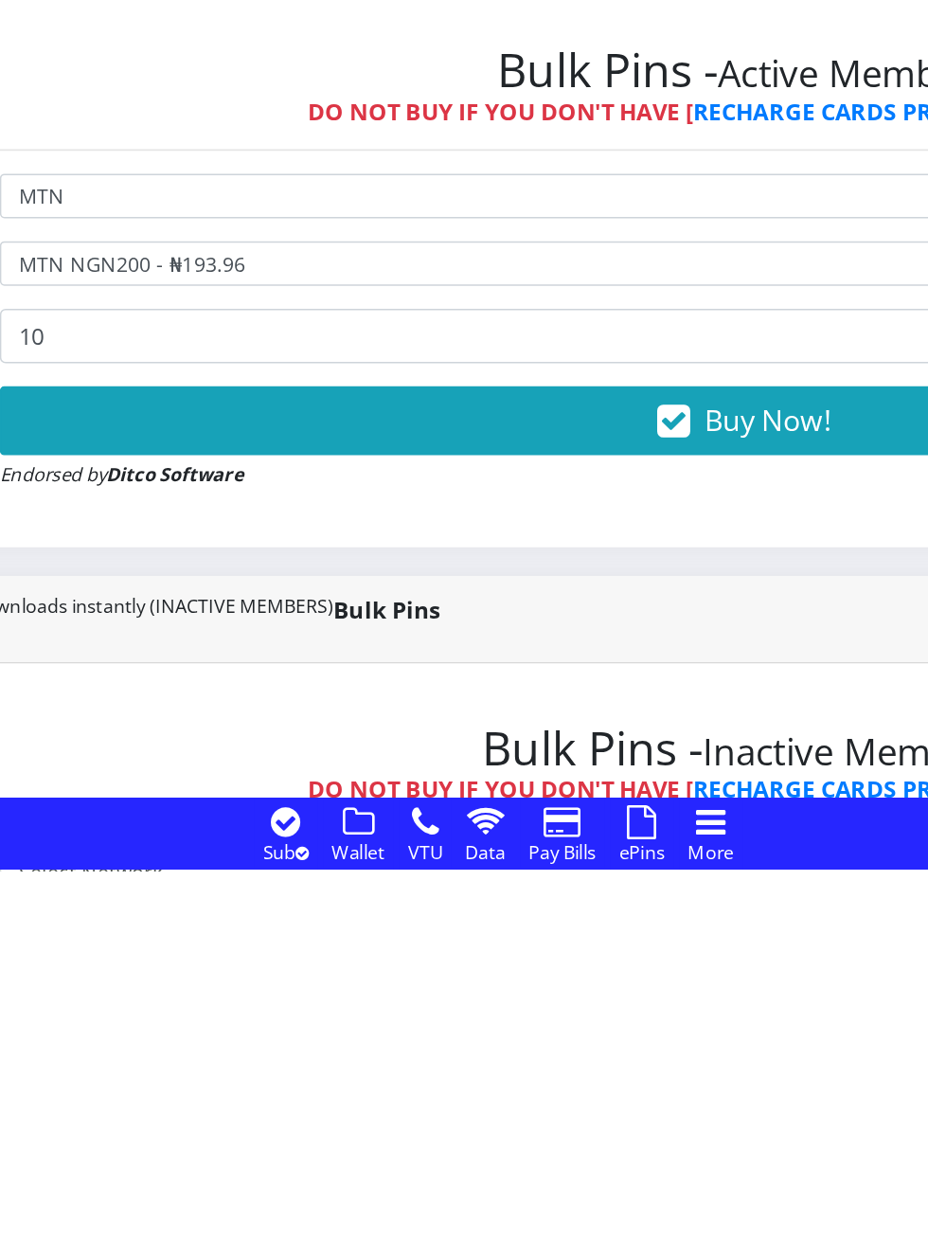
click at [635, 984] on button "Buy Now!" at bounding box center [625, 961] width 981 height 45
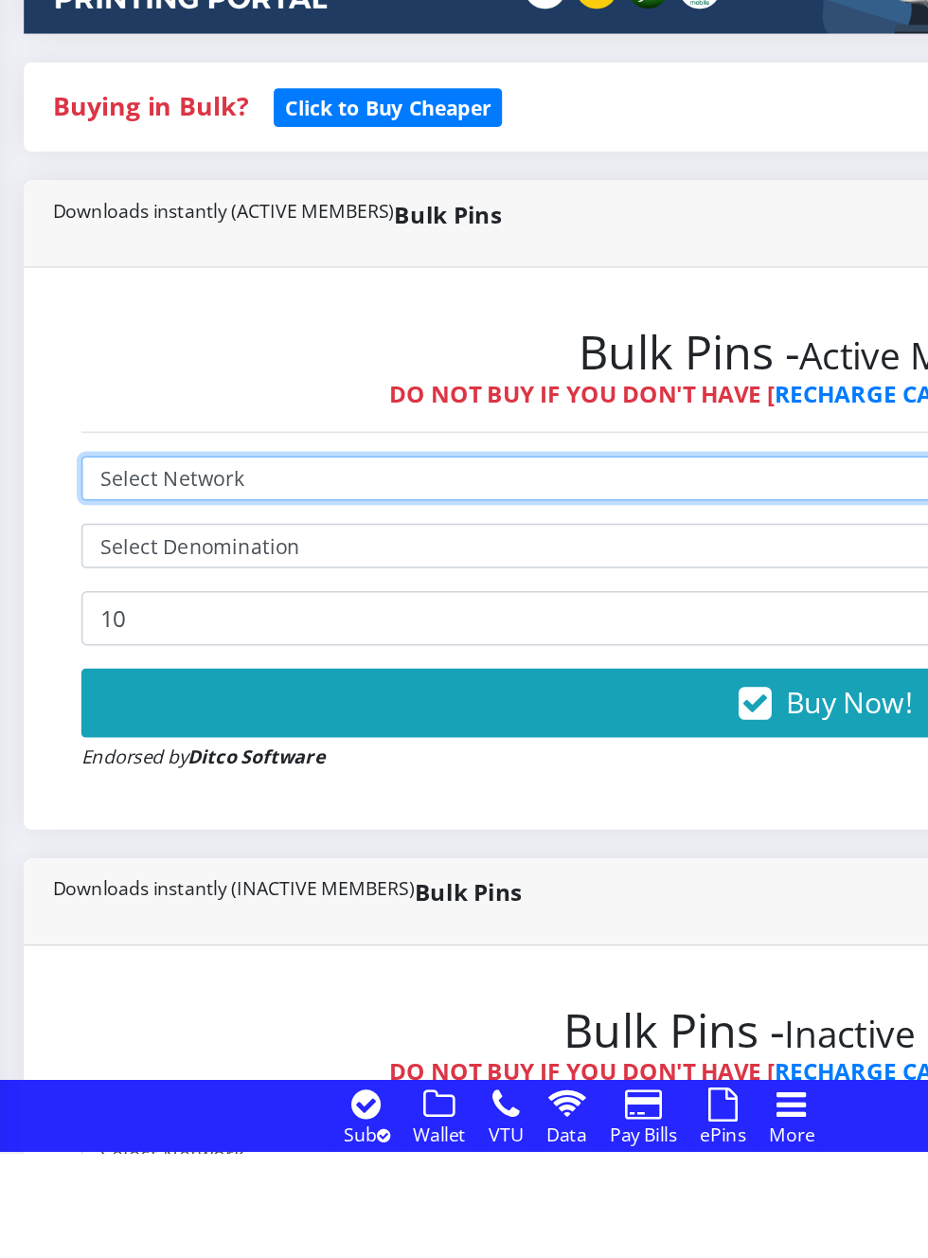
click at [224, 812] on select "Select Network MTN Globacom 9Mobile Airtel" at bounding box center [625, 812] width 981 height 29
select select "MTN"
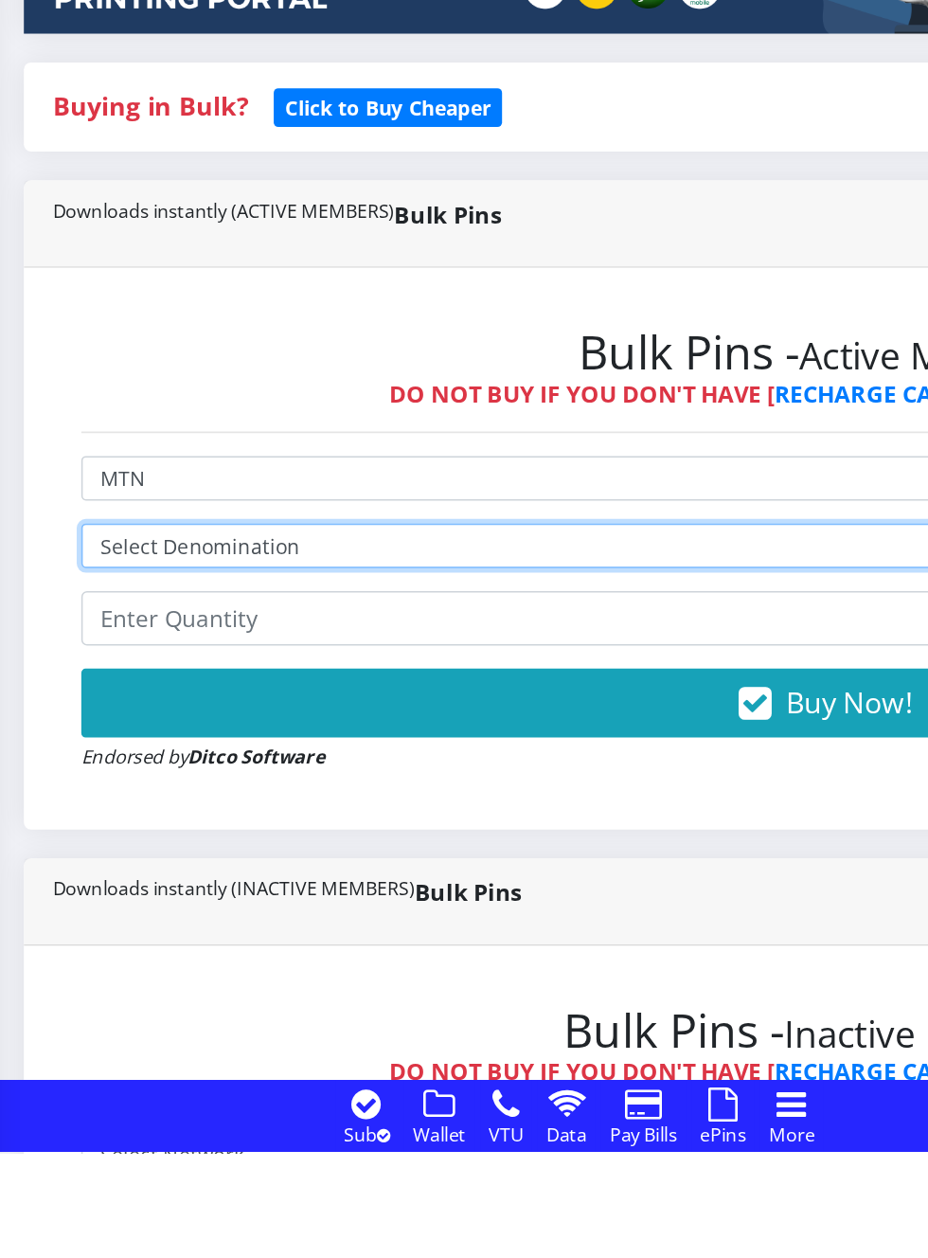
click at [338, 868] on select "Select Denomination MTN NGN100 - ₦96.98 MTN NGN200 - ₦193.96 MTN NGN400 - ₦387.…" at bounding box center [625, 857] width 981 height 29
select select "96.98-100"
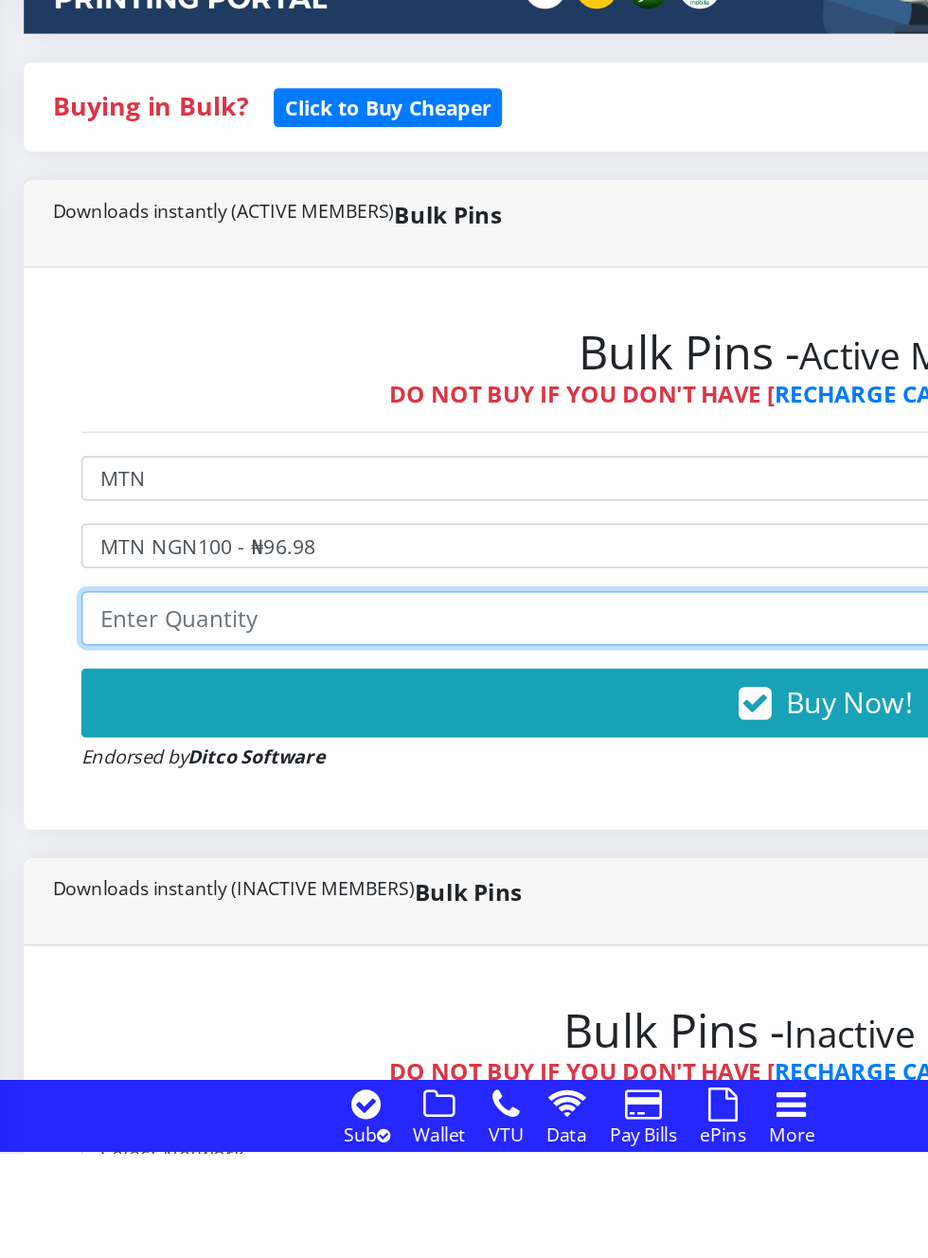
click at [254, 917] on input "number" at bounding box center [625, 905] width 981 height 36
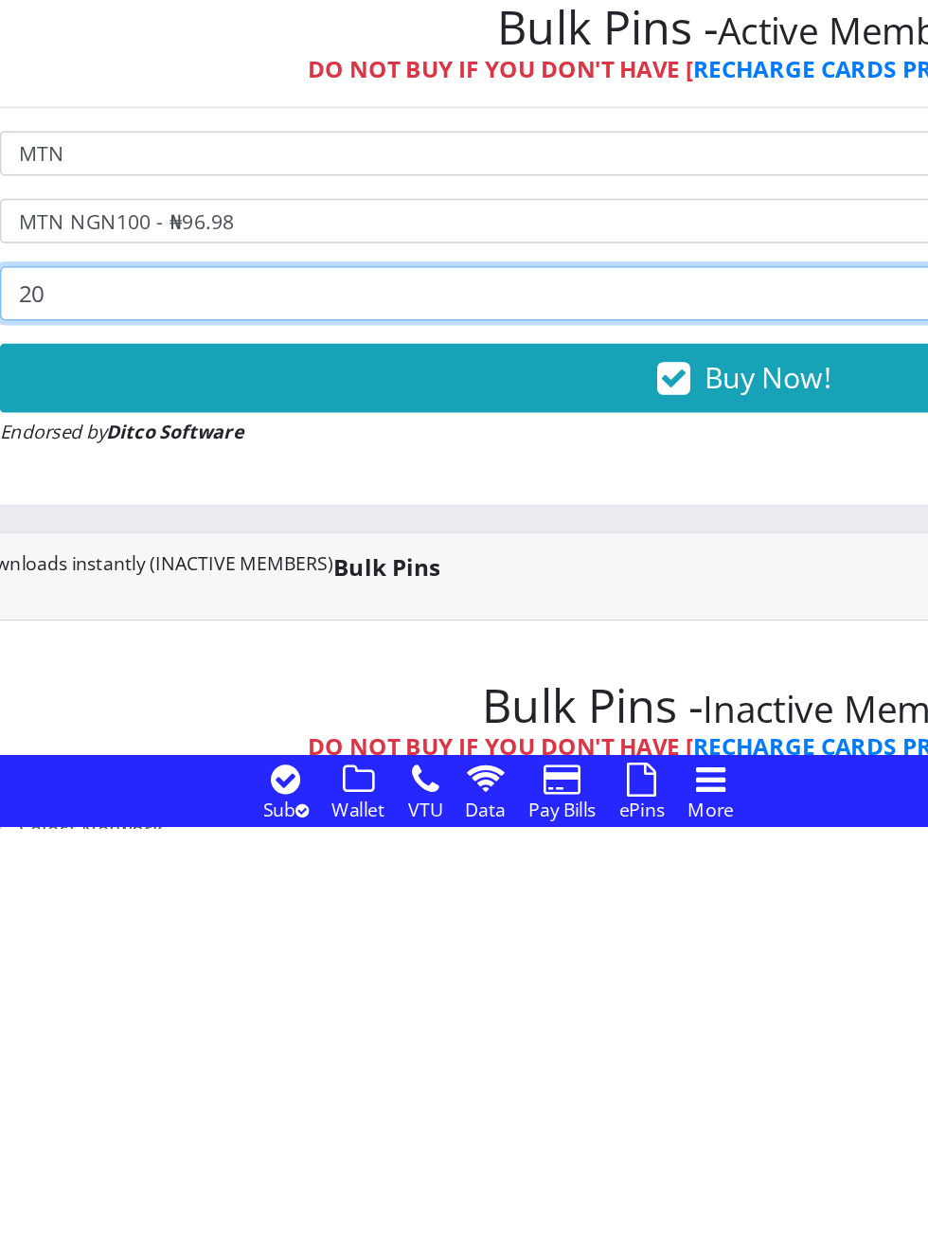
type input "20"
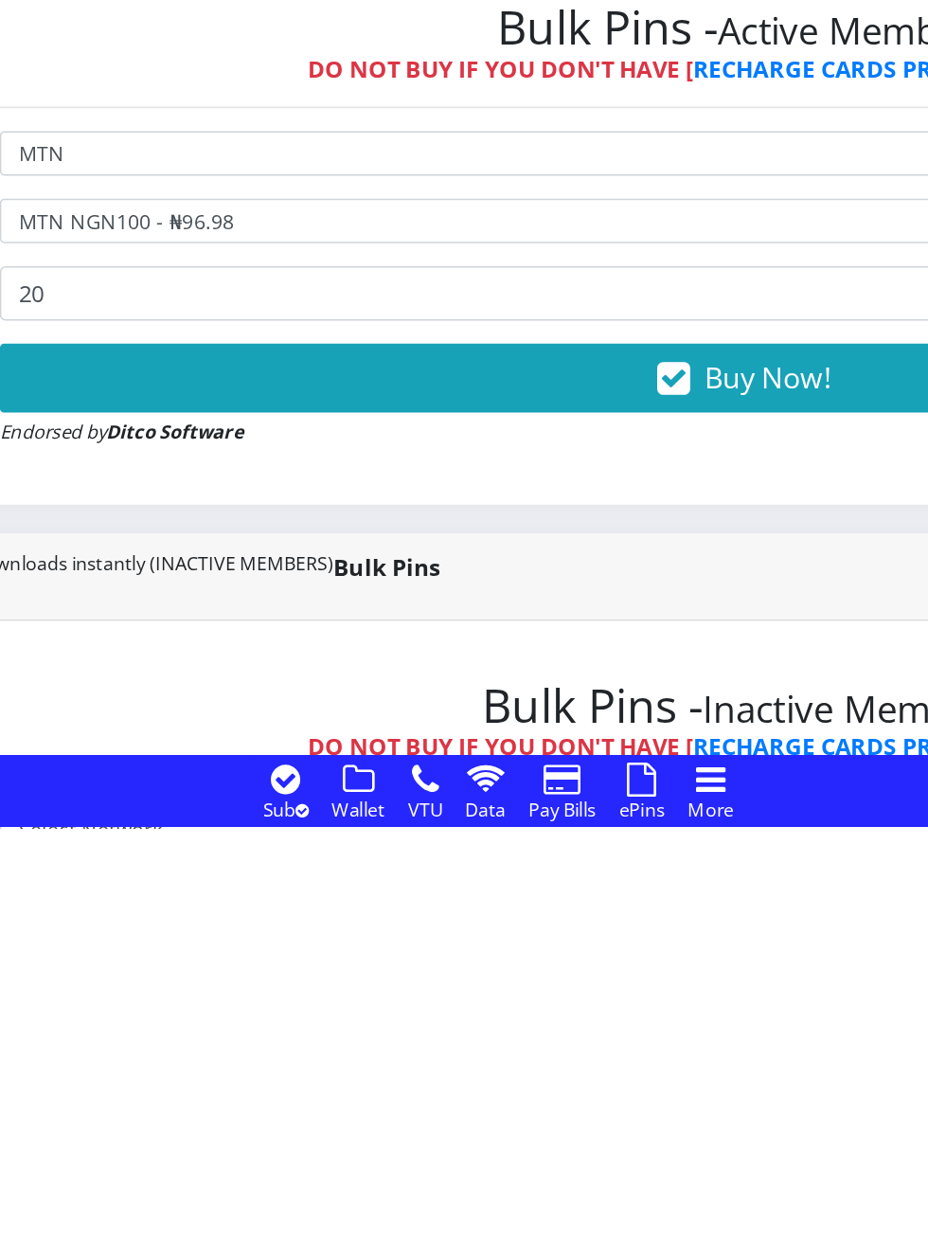
click at [643, 972] on span "Buy Now!" at bounding box center [641, 961] width 83 height 26
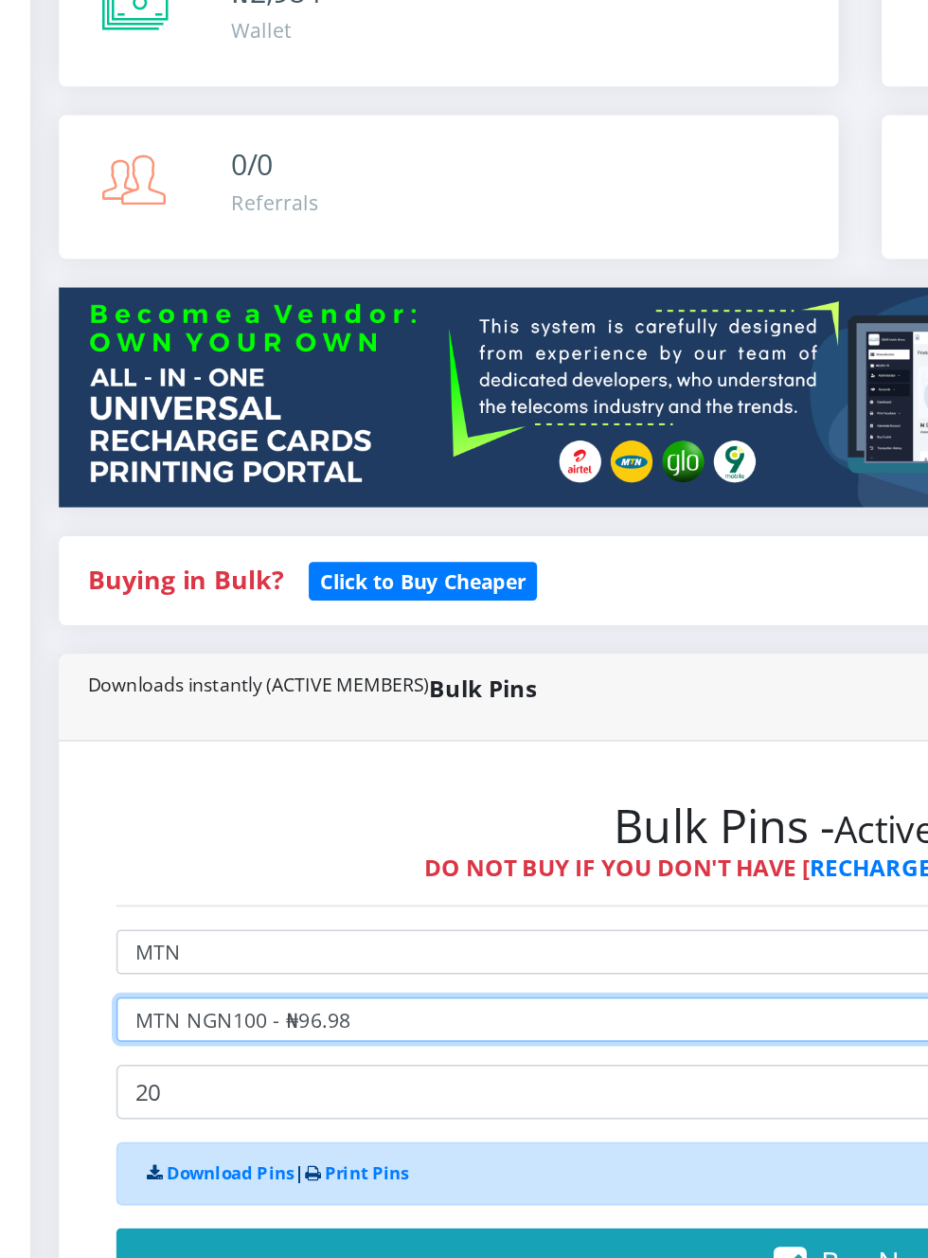
click at [279, 854] on select "Select Denomination MTN NGN100 - ₦96.98 MTN NGN200 - ₦193.96 MTN NGN400 - ₦387.…" at bounding box center [625, 857] width 981 height 29
select select "193.96-200"
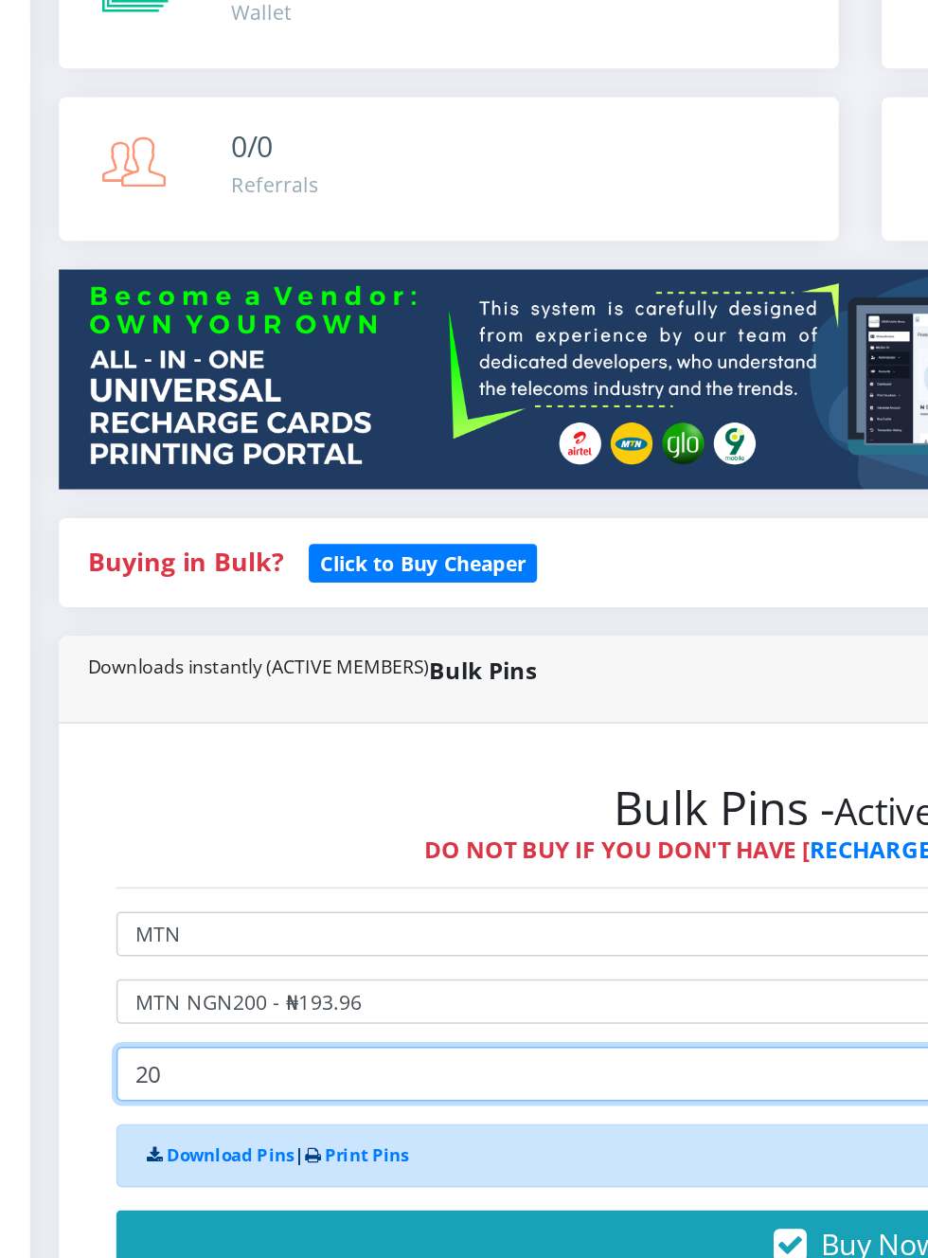
click at [206, 909] on input "20" at bounding box center [625, 905] width 981 height 36
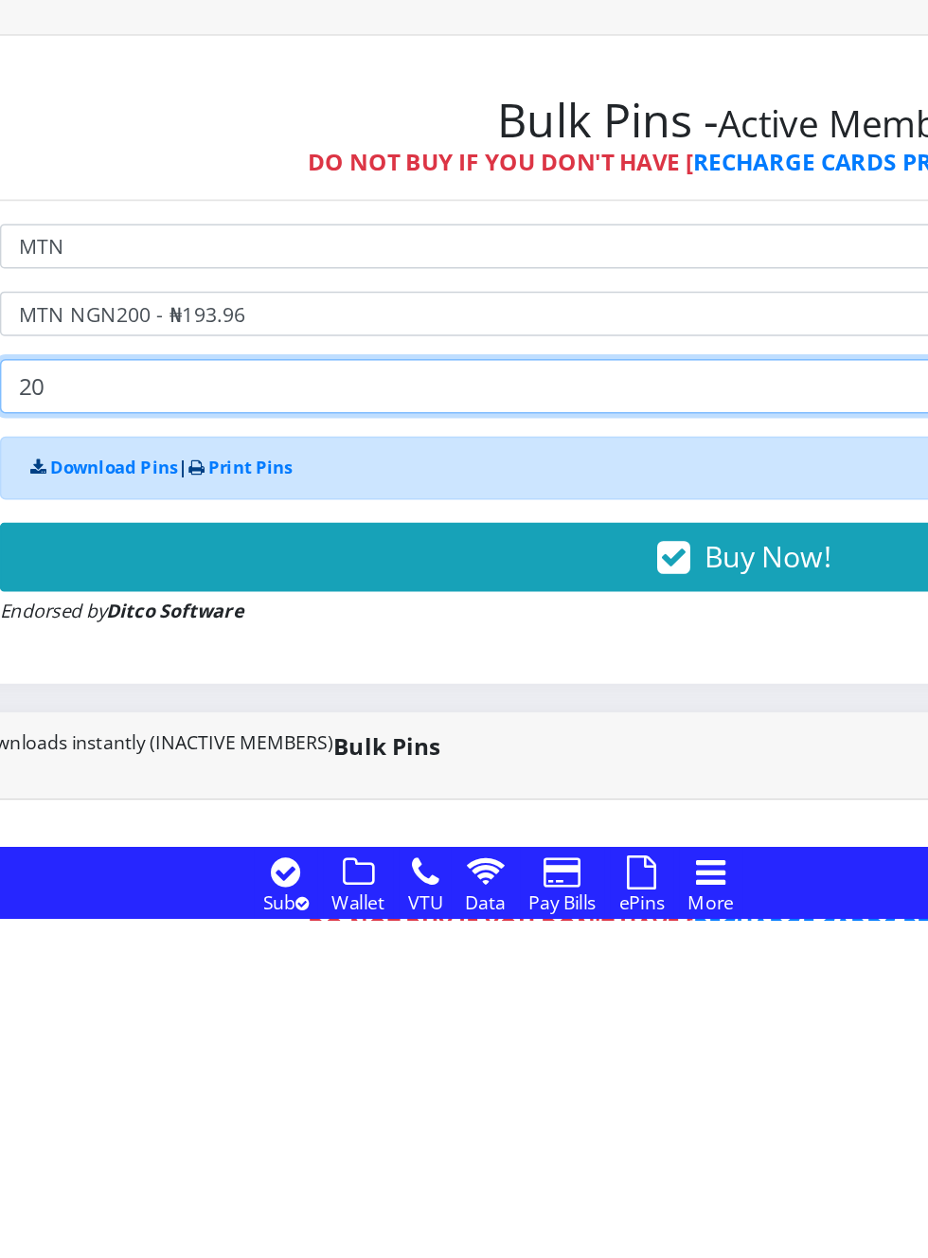
type input "2"
type input "15"
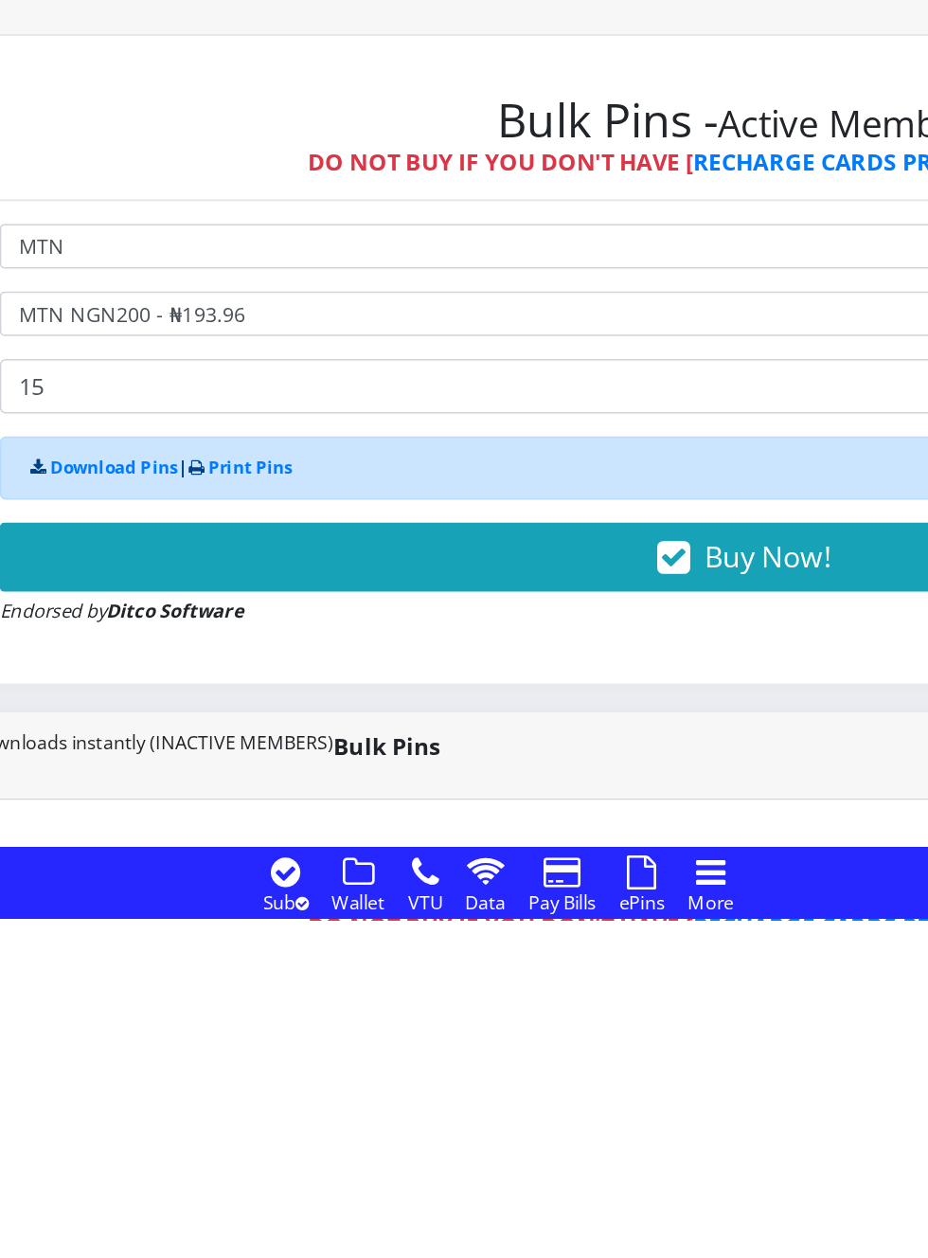
click at [571, 1019] on button "Buy Now!" at bounding box center [625, 1017] width 981 height 45
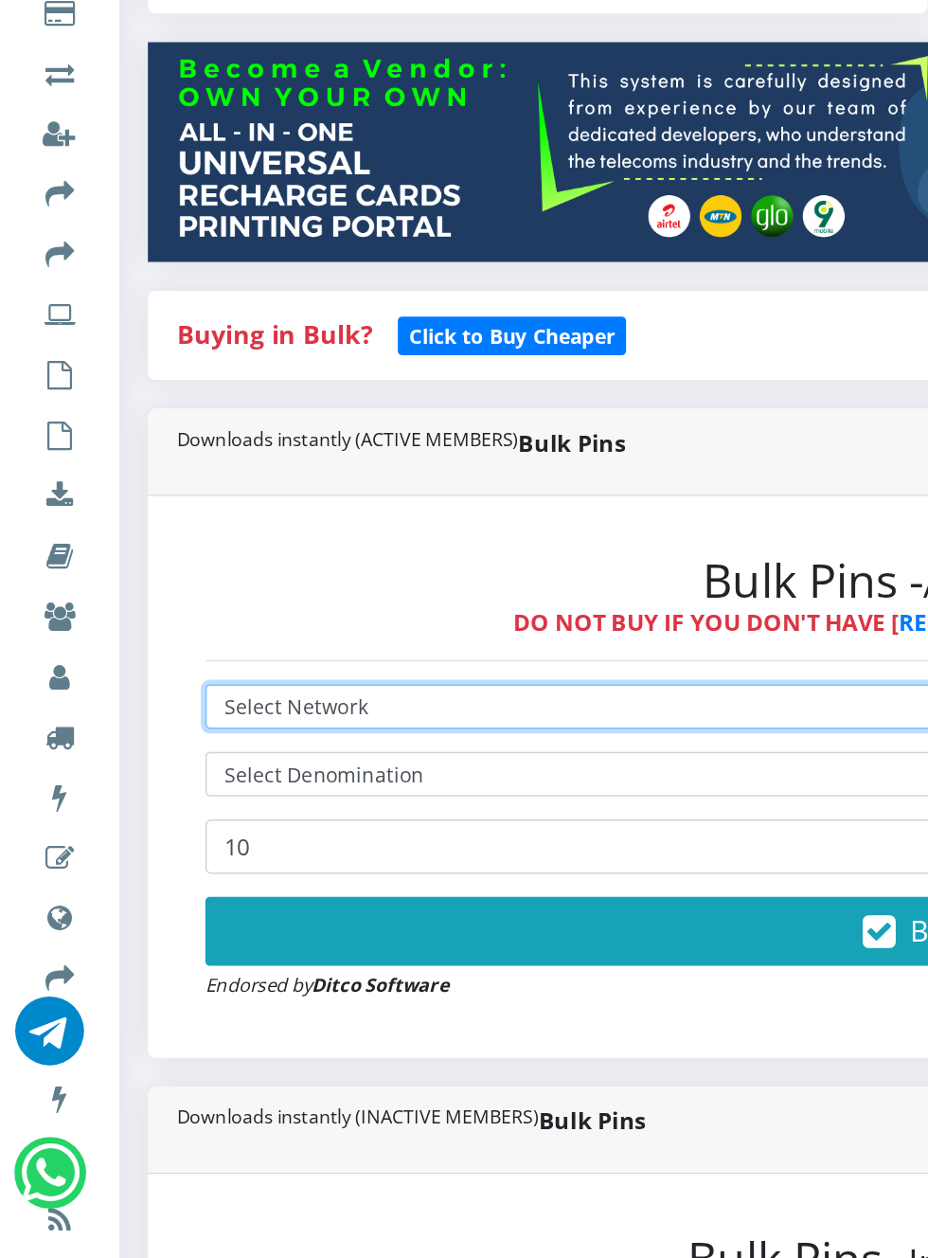
click at [250, 814] on select "Select Network MTN Globacom 9Mobile Airtel" at bounding box center [625, 812] width 981 height 29
select select "MTN"
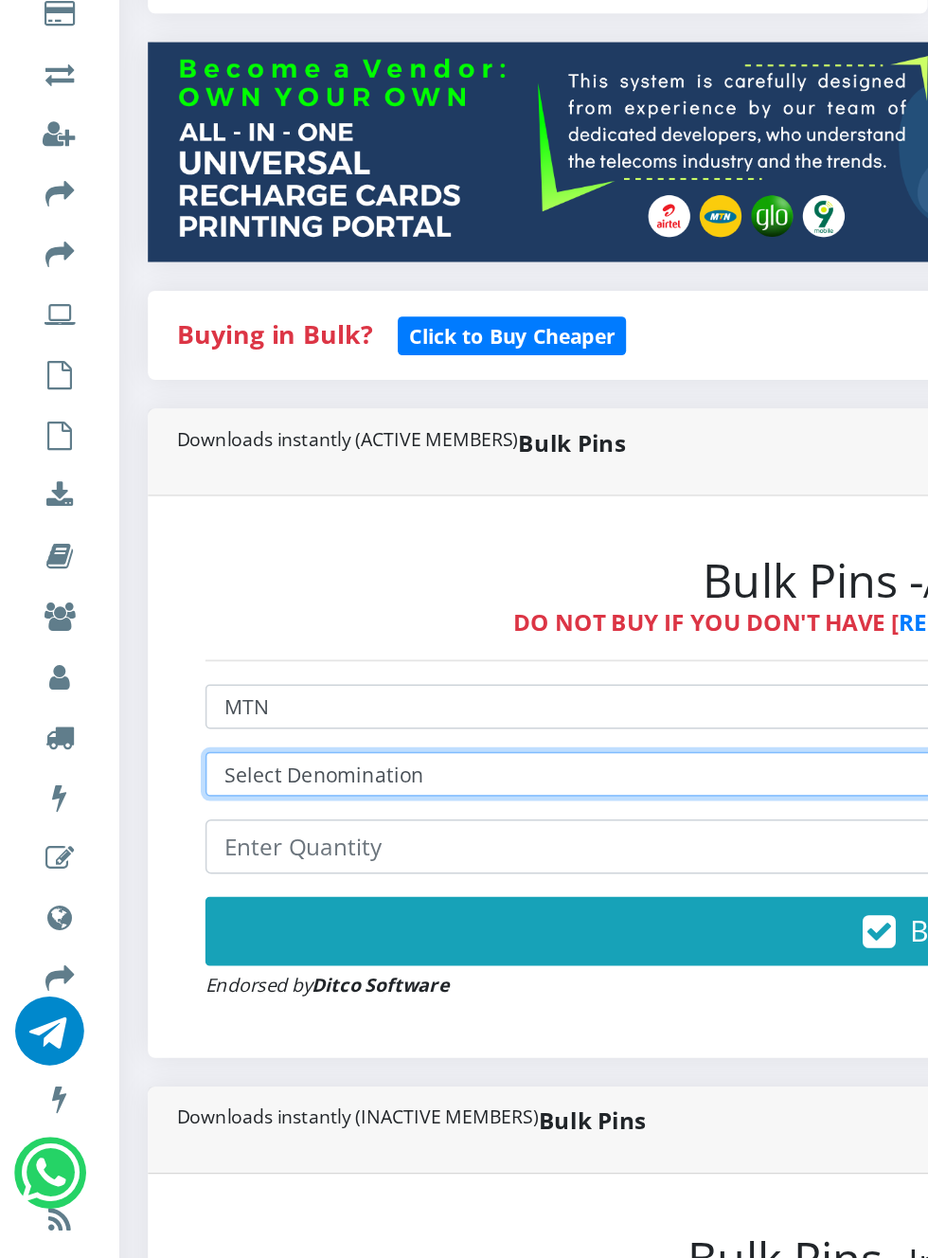
click at [238, 854] on select "Select Denomination MTN NGN100 - ₦96.98 MTN NGN200 - ₦193.96 MTN NGN400 - ₦387.…" at bounding box center [625, 857] width 981 height 29
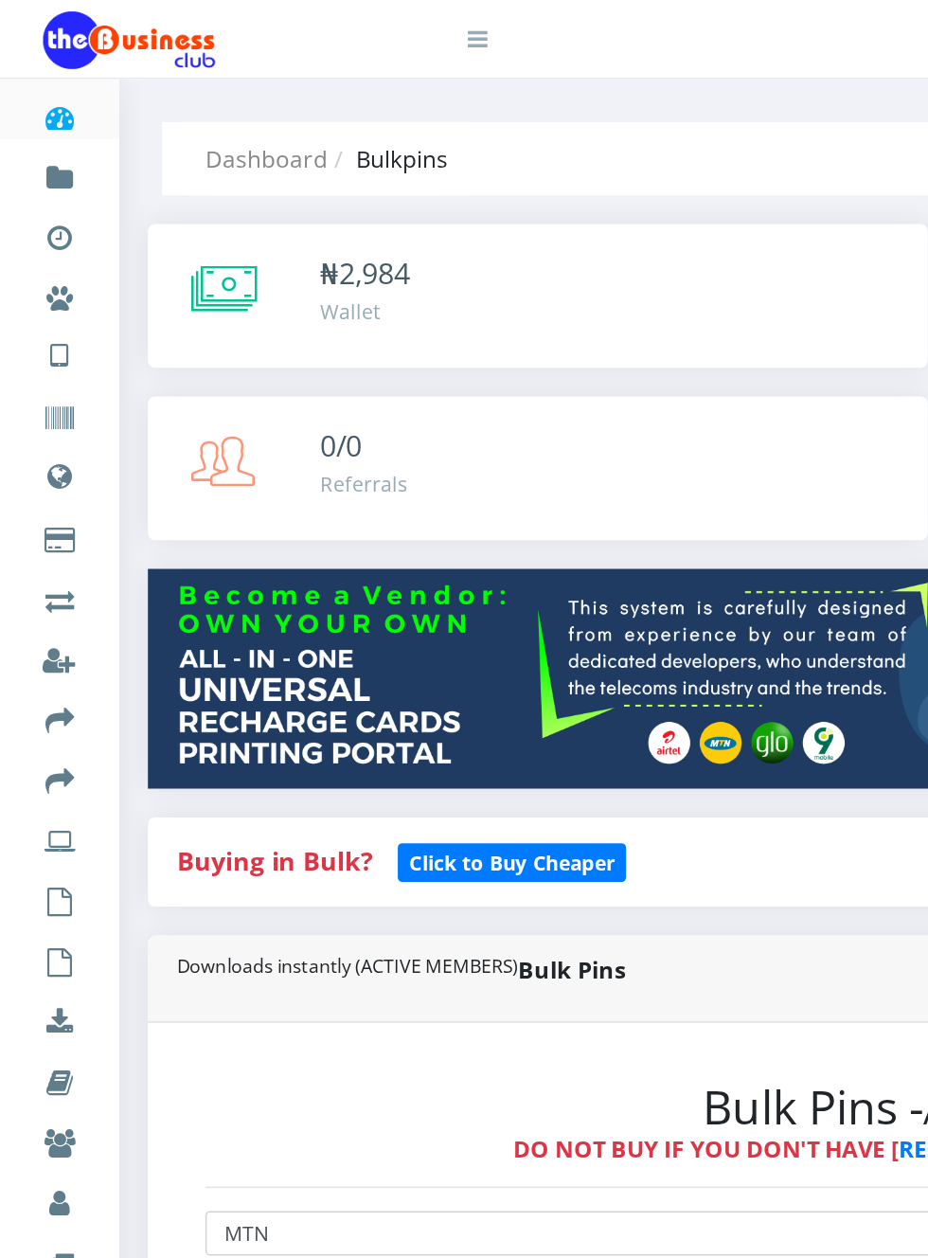
select select "193.96-200"
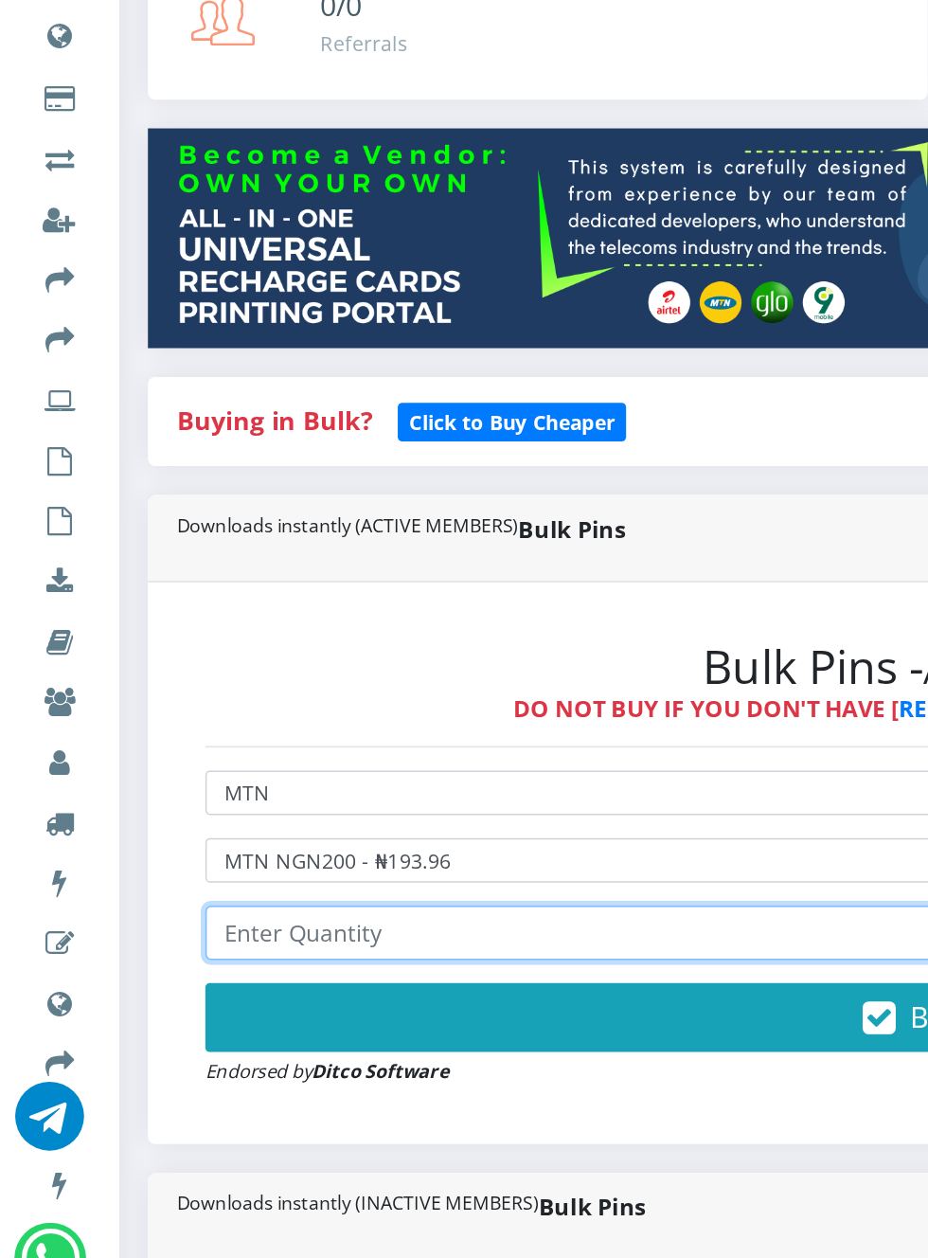
click at [231, 904] on input "number" at bounding box center [625, 905] width 981 height 36
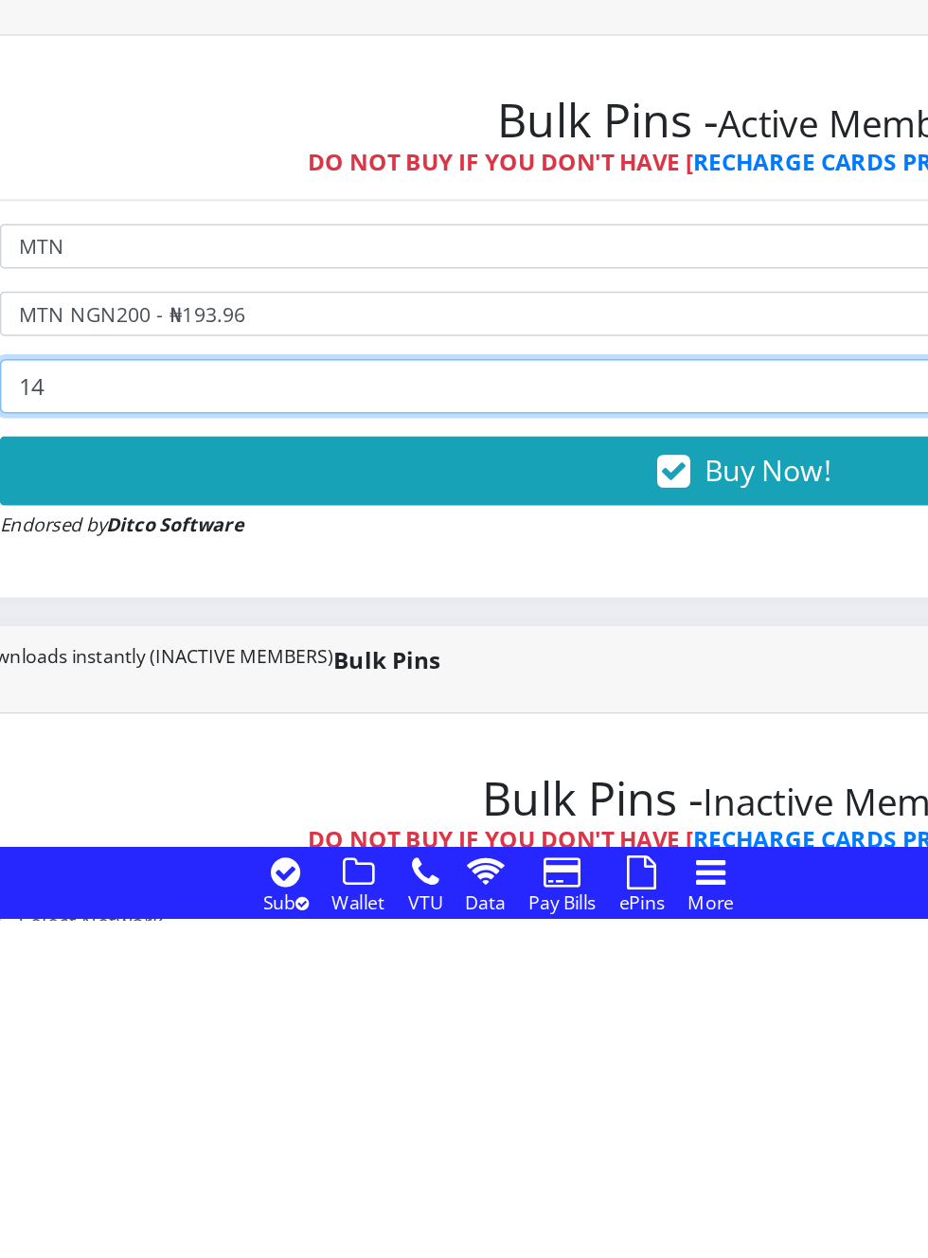
type input "14"
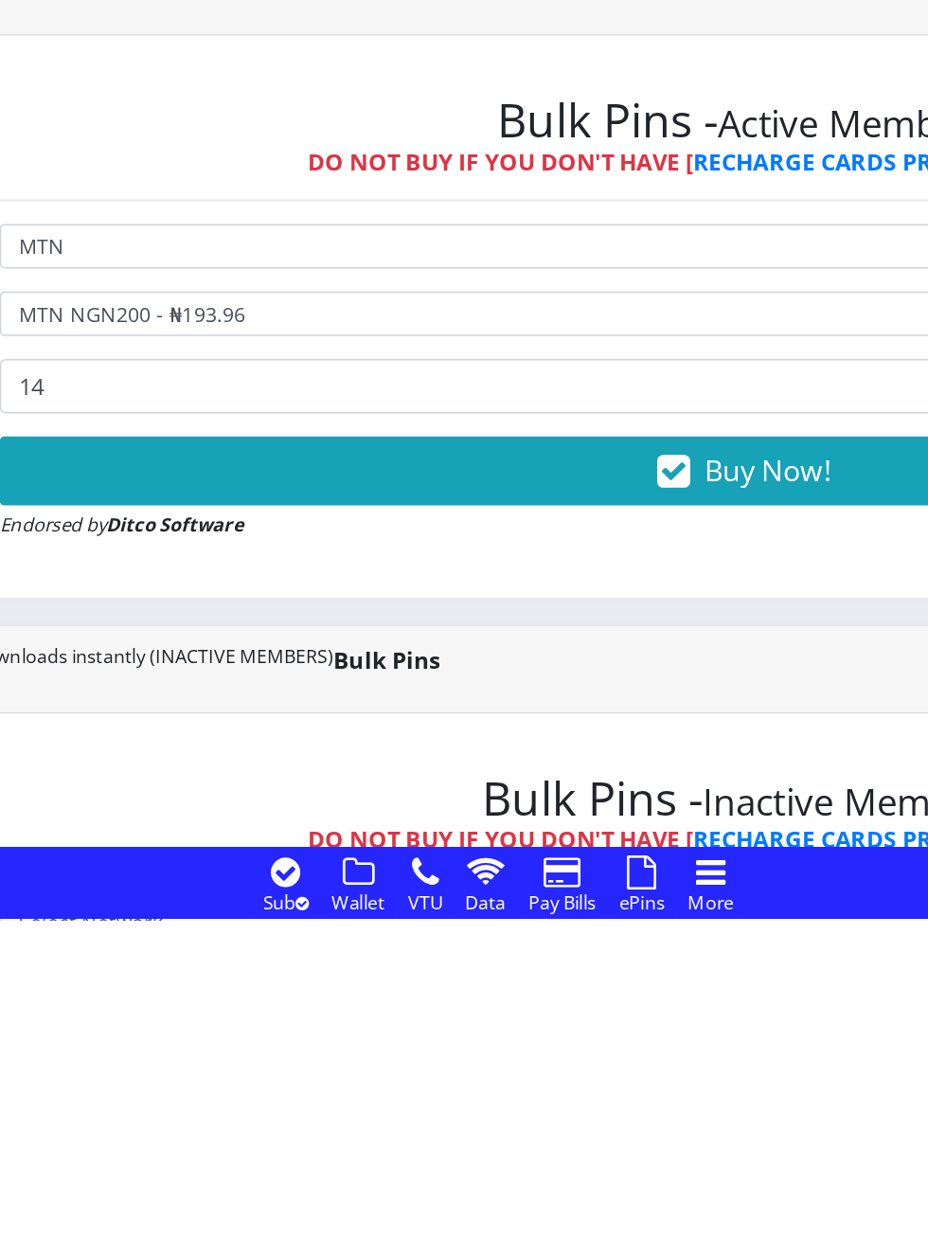
click at [591, 966] on icon "button" at bounding box center [580, 962] width 22 height 19
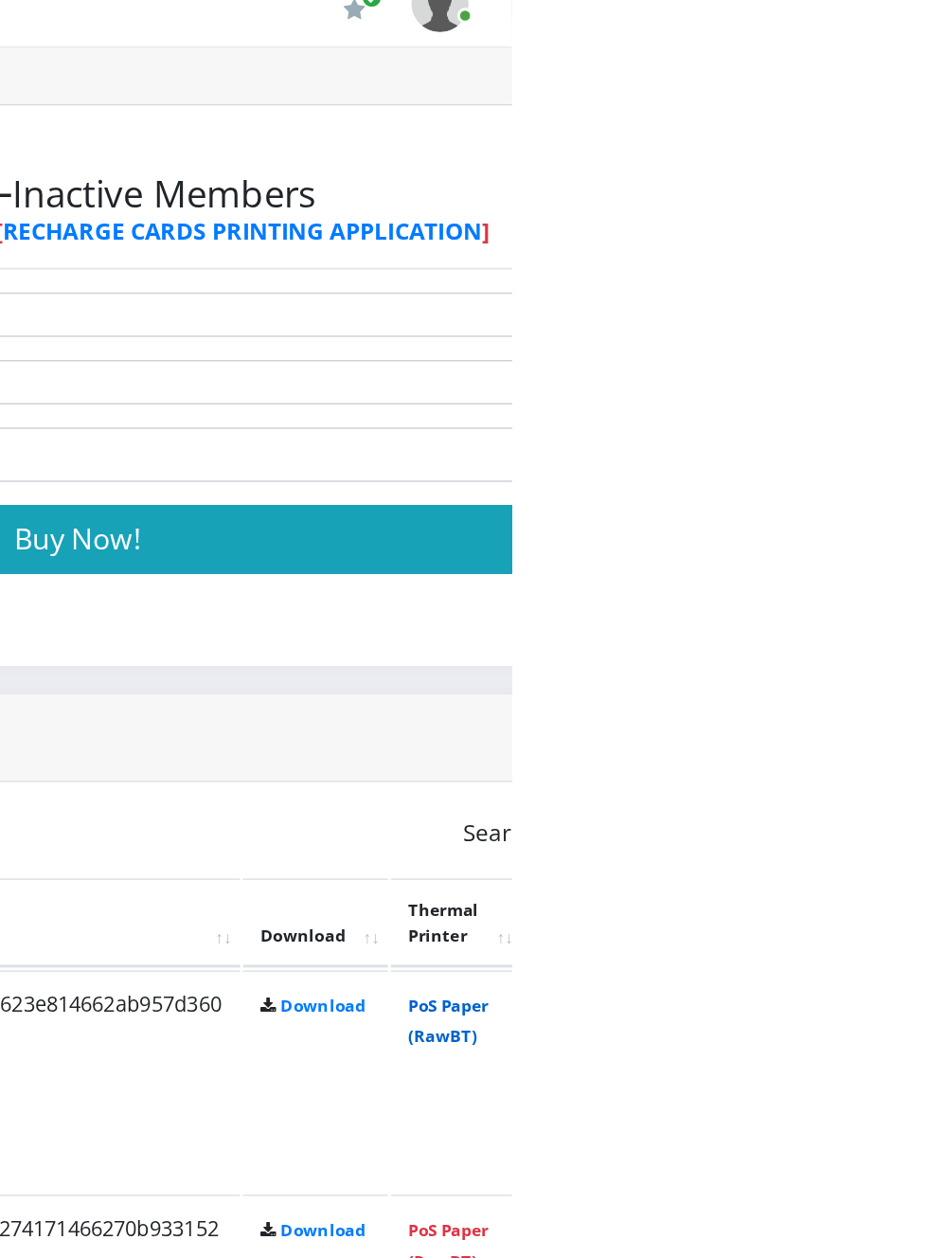
click at [913, 683] on link "PoS Paper (RawBT)" at bounding box center [886, 693] width 53 height 35
